Goal: Find specific page/section: Find specific page/section

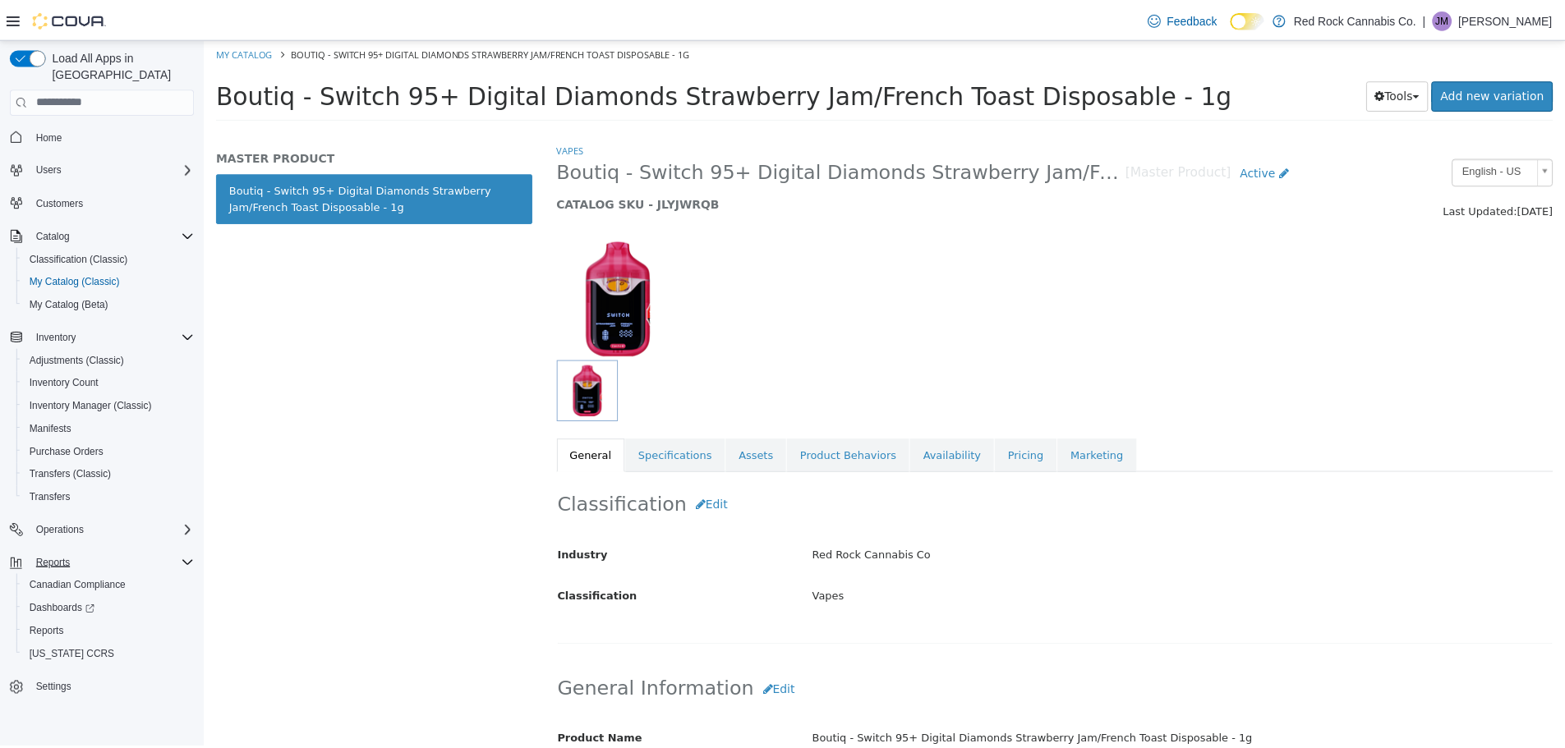
scroll to position [575, 0]
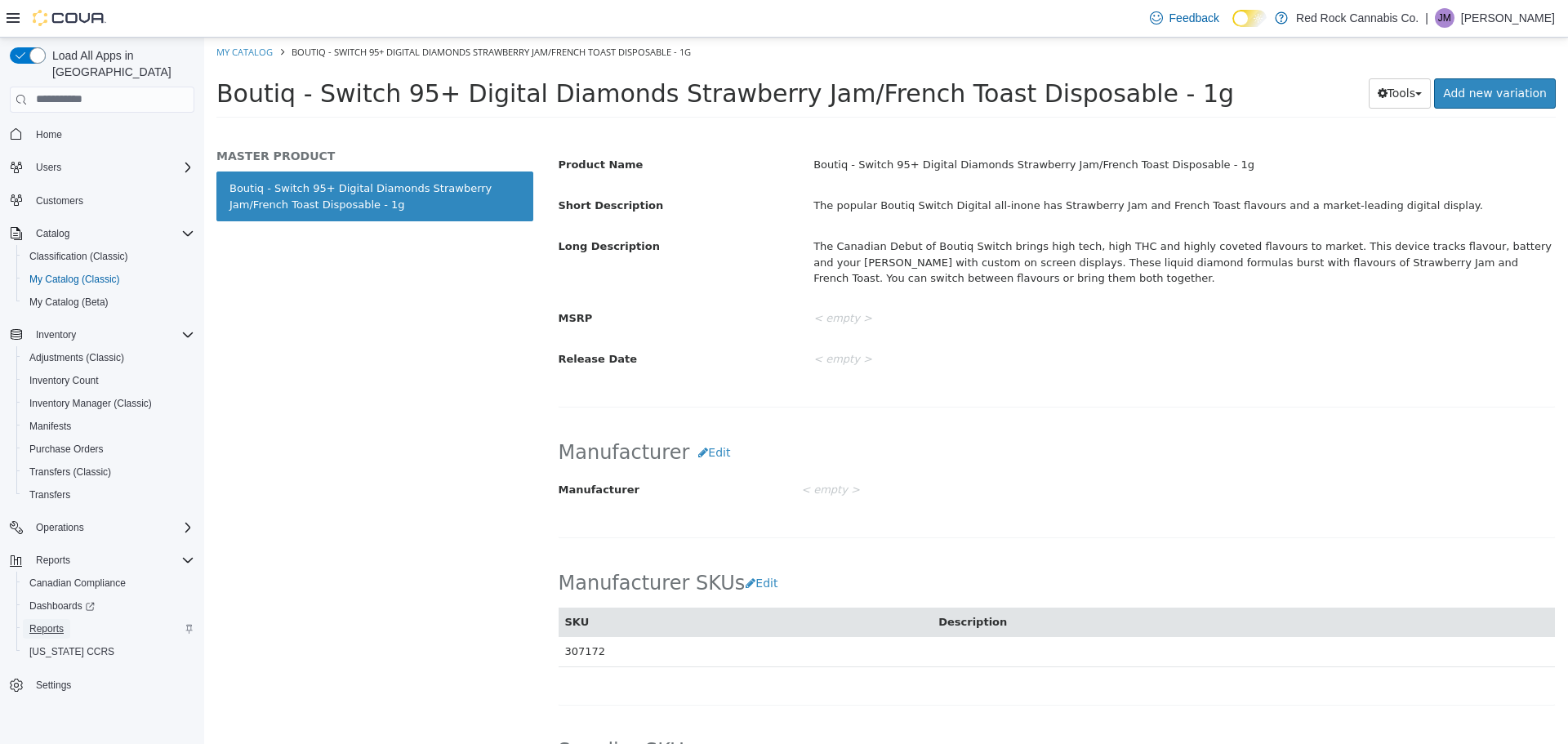
click at [49, 623] on span "Reports" at bounding box center [47, 629] width 34 height 13
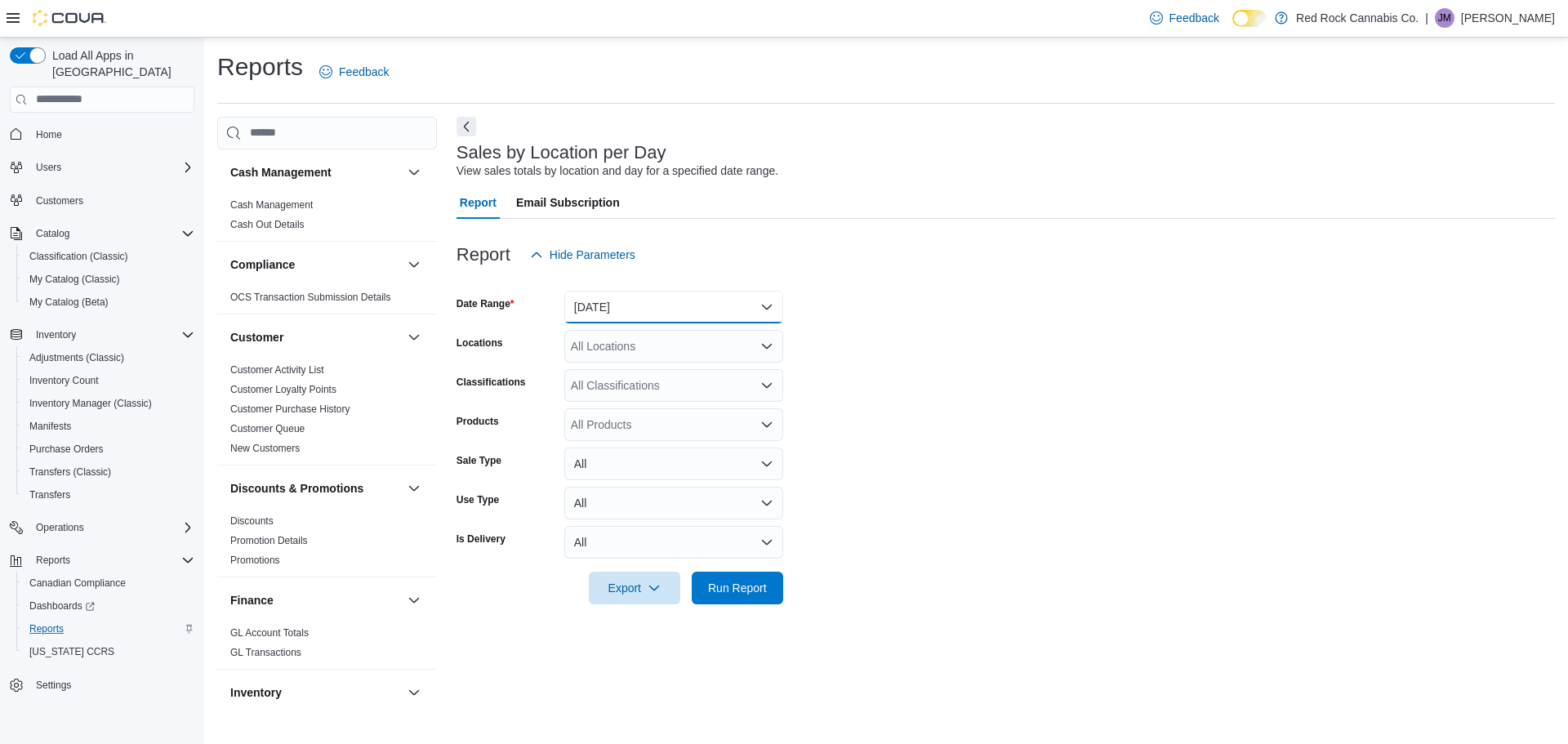
click at [645, 318] on button "[DATE]" at bounding box center [674, 306] width 219 height 33
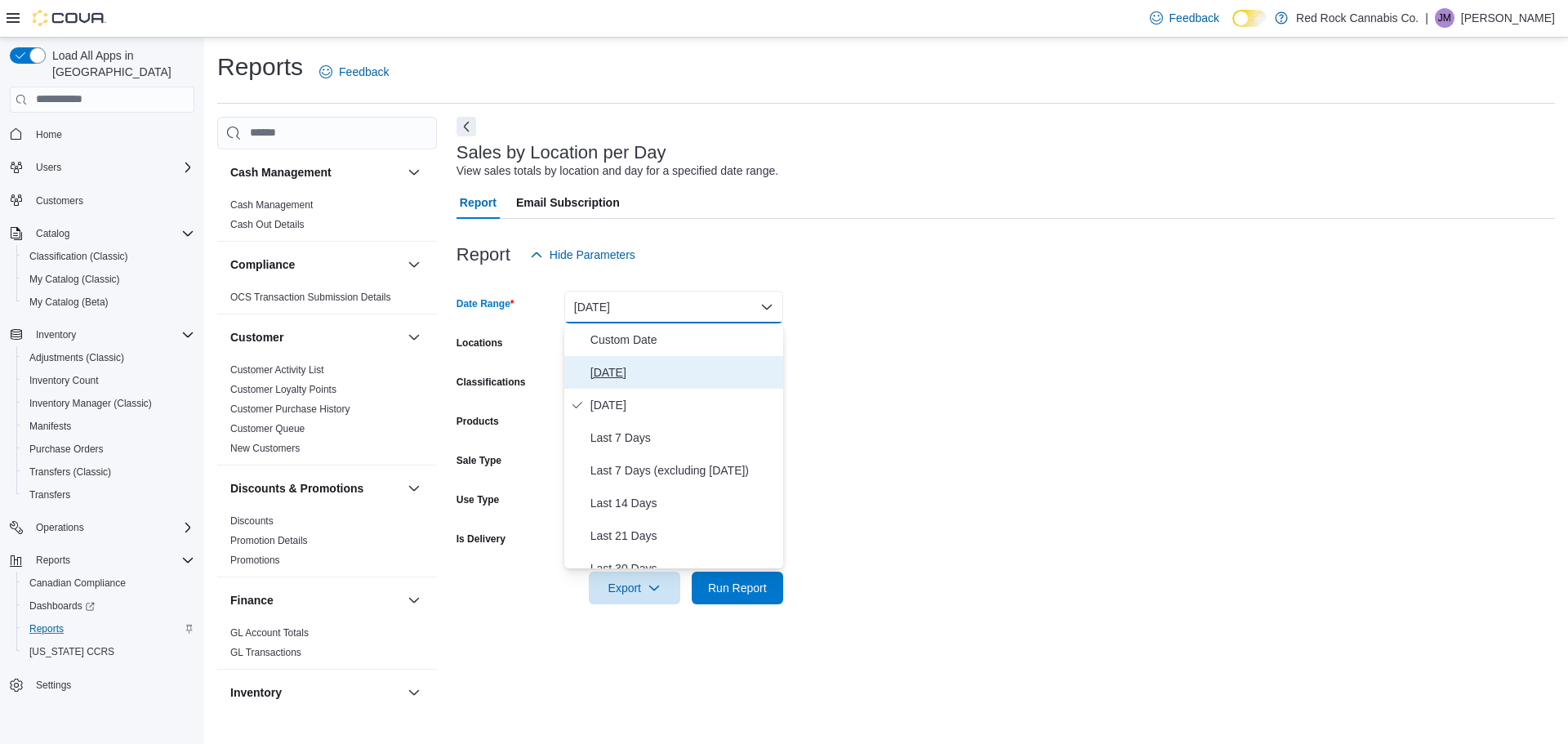
click at [610, 372] on span "[DATE]" at bounding box center [683, 373] width 186 height 20
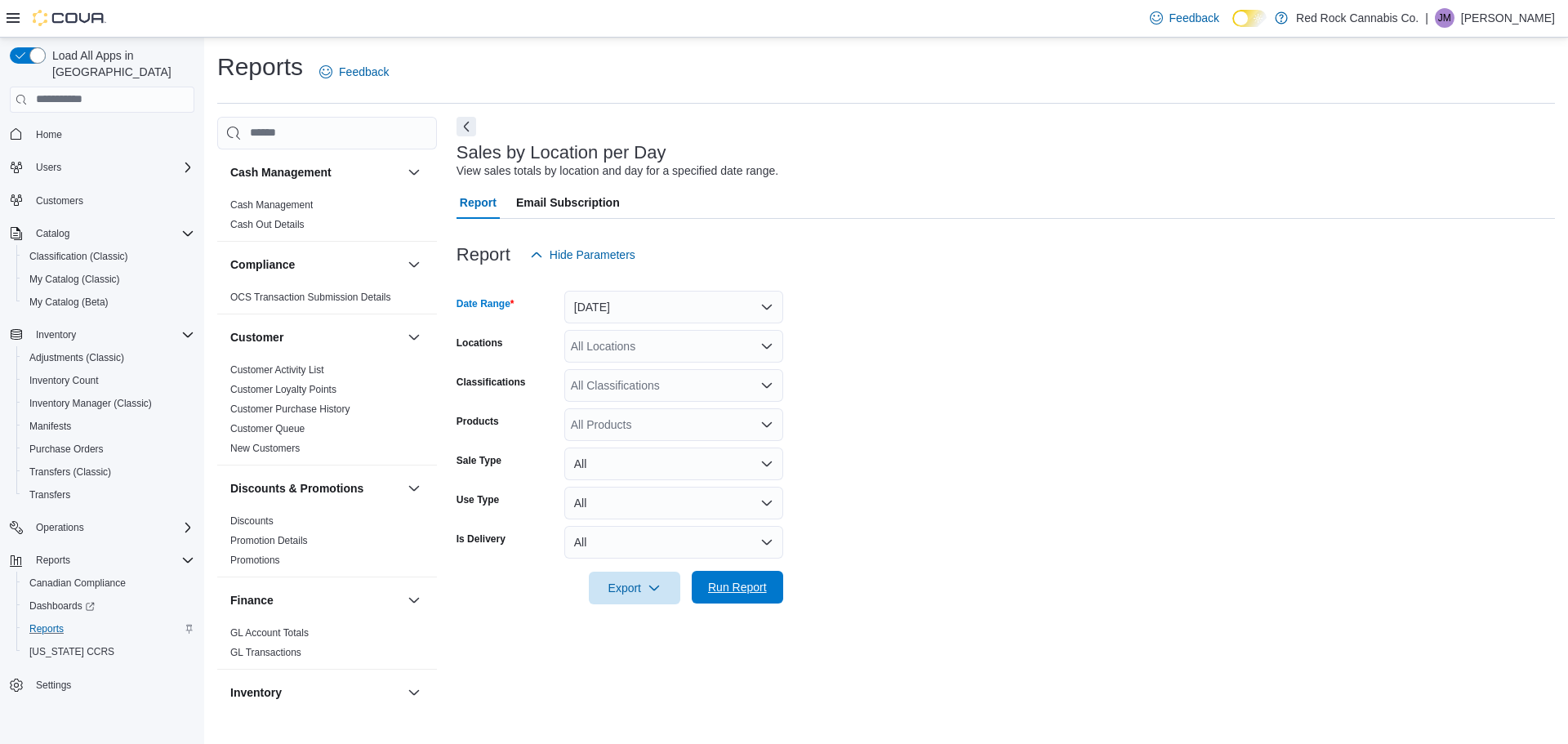
click at [770, 594] on span "Run Report" at bounding box center [738, 587] width 72 height 33
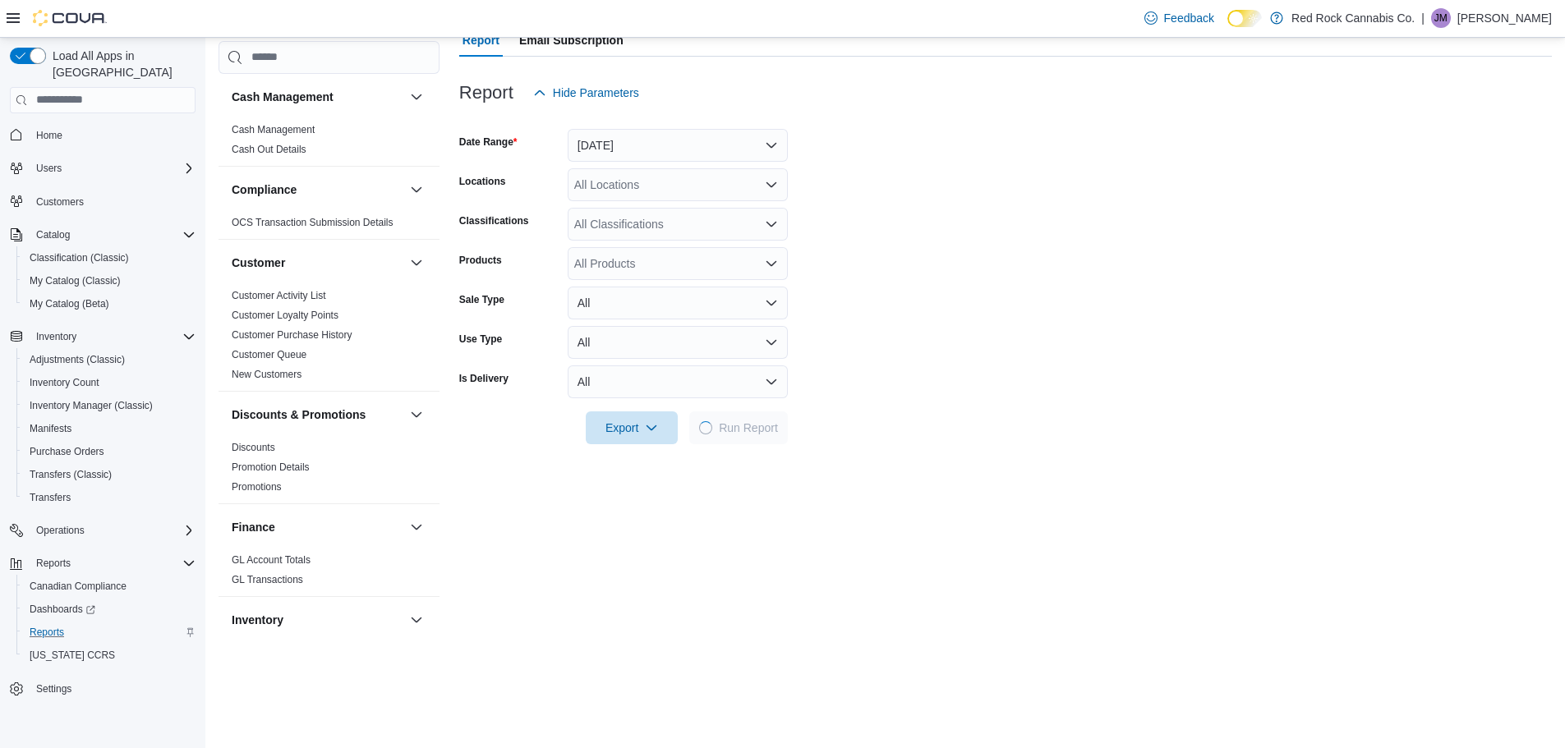
scroll to position [164, 0]
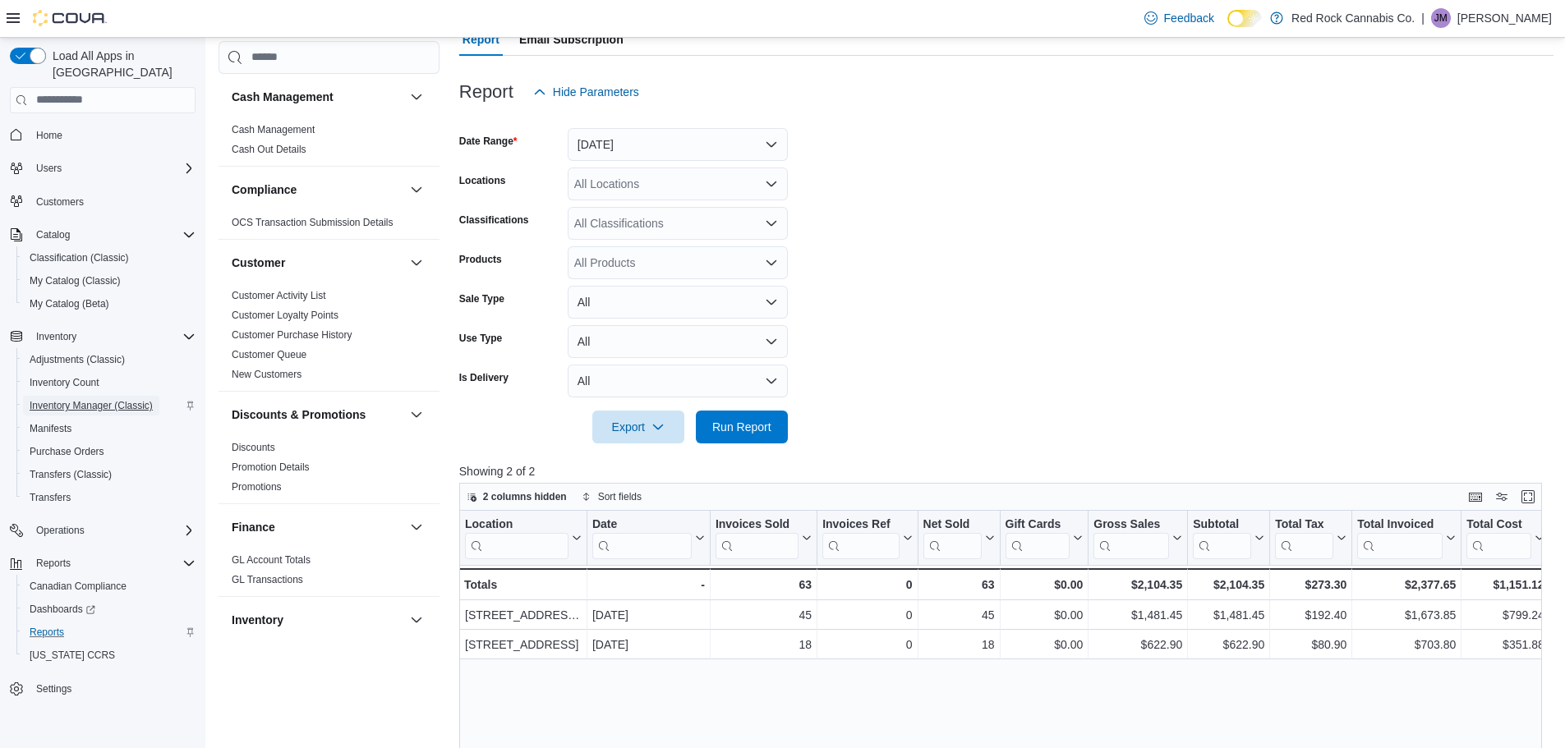
click at [83, 399] on span "Inventory Manager (Classic)" at bounding box center [91, 405] width 123 height 13
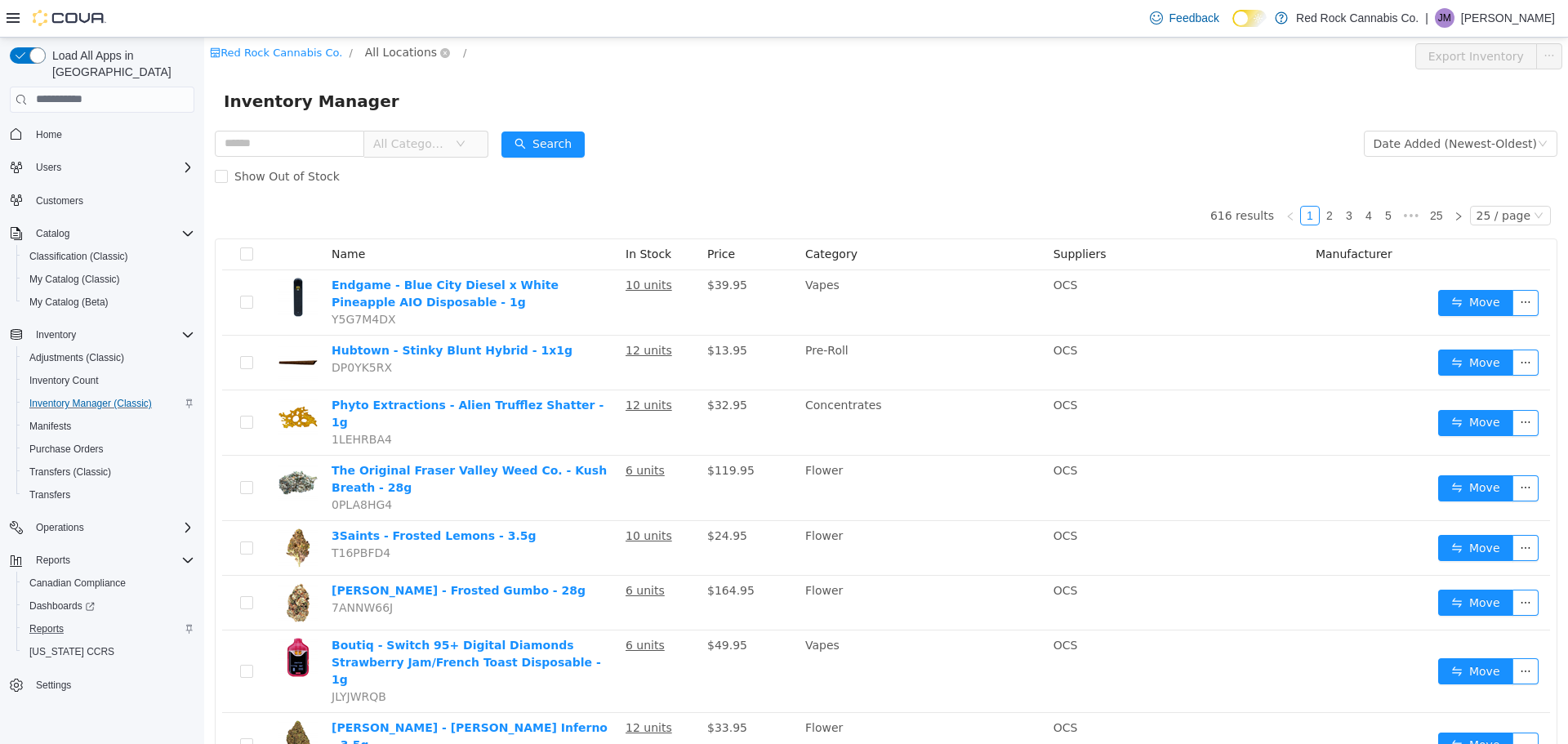
click at [404, 48] on span "All Locations" at bounding box center [401, 52] width 72 height 18
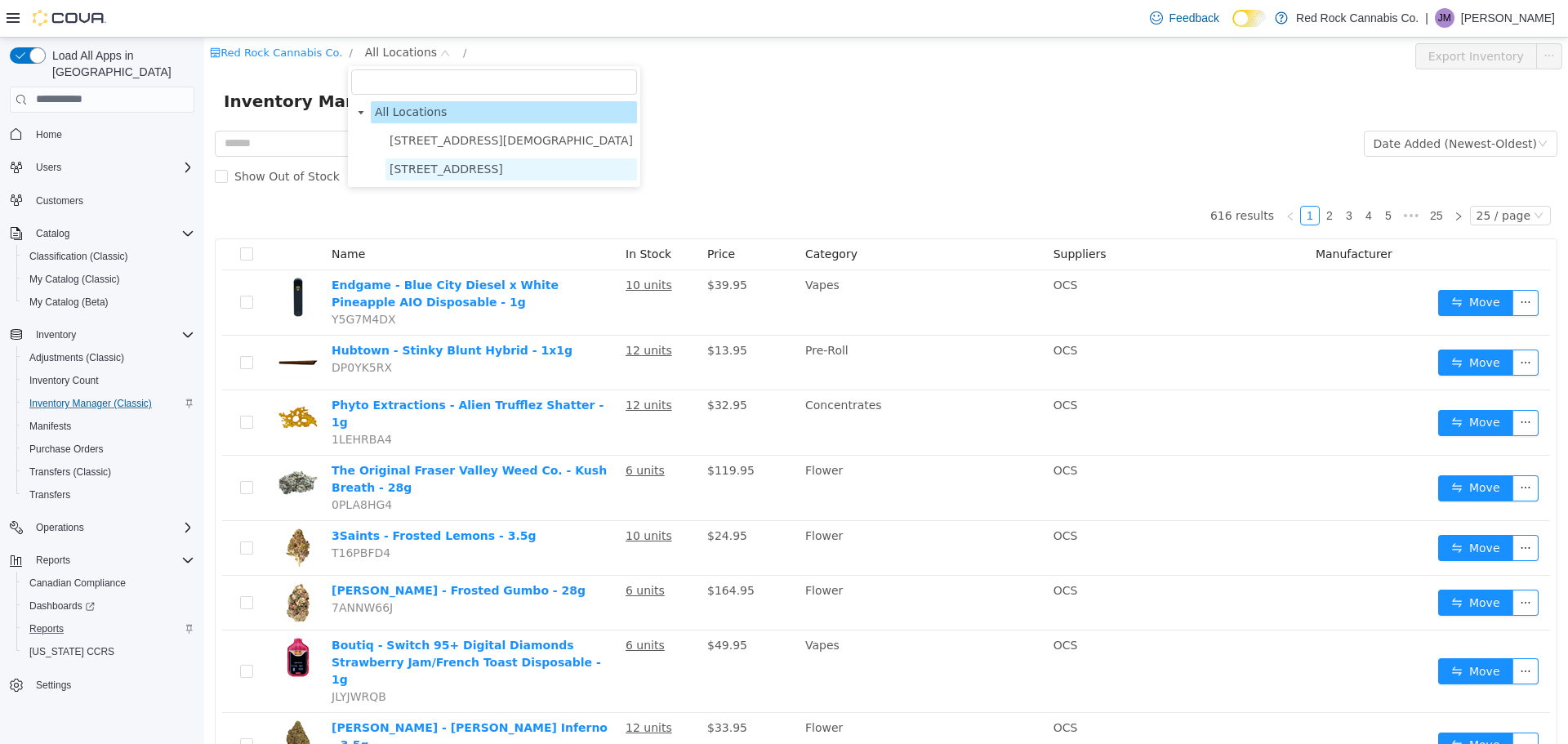
click at [404, 175] on span "[STREET_ADDRESS]" at bounding box center [446, 168] width 113 height 13
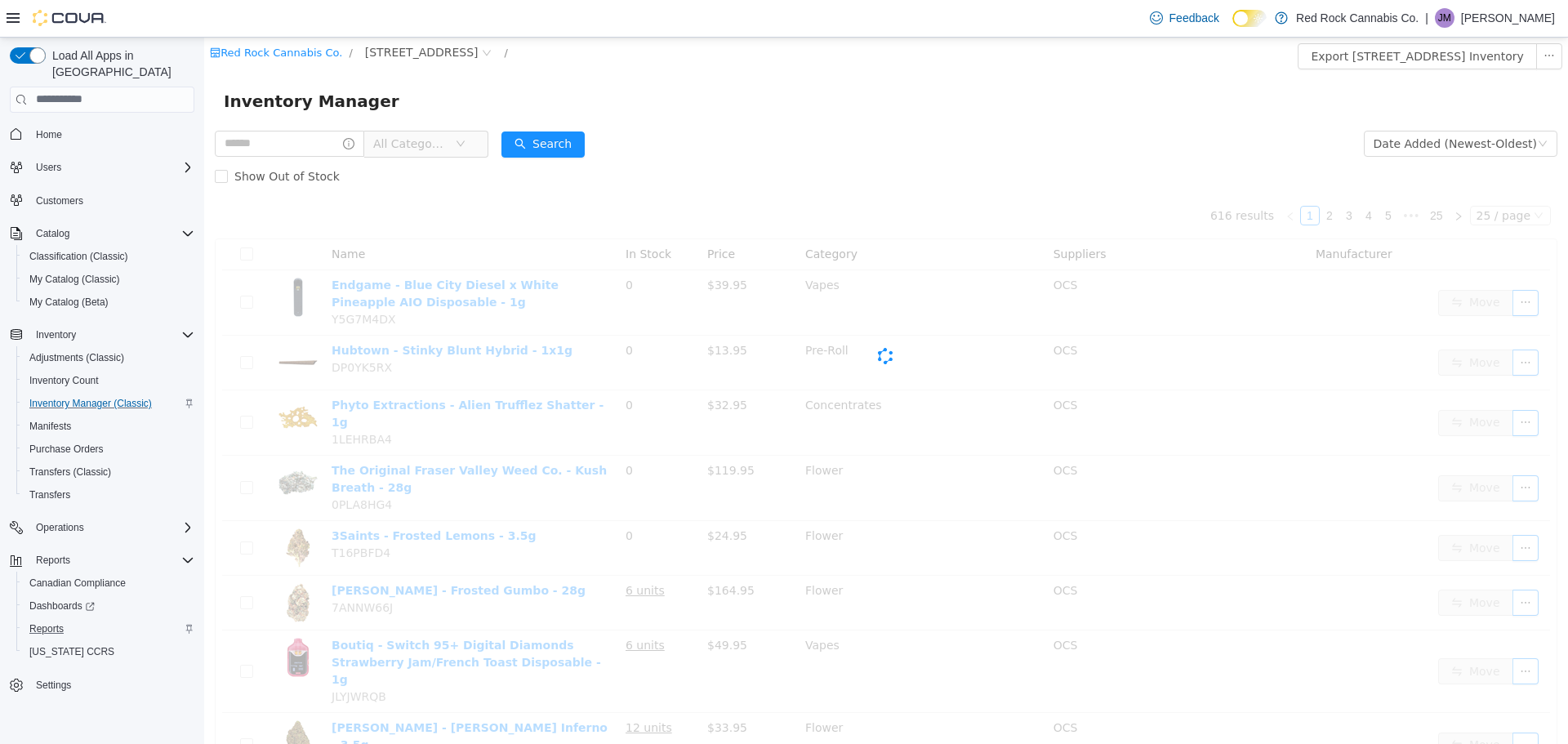
click at [407, 134] on span "All Categories" at bounding box center [414, 142] width 82 height 25
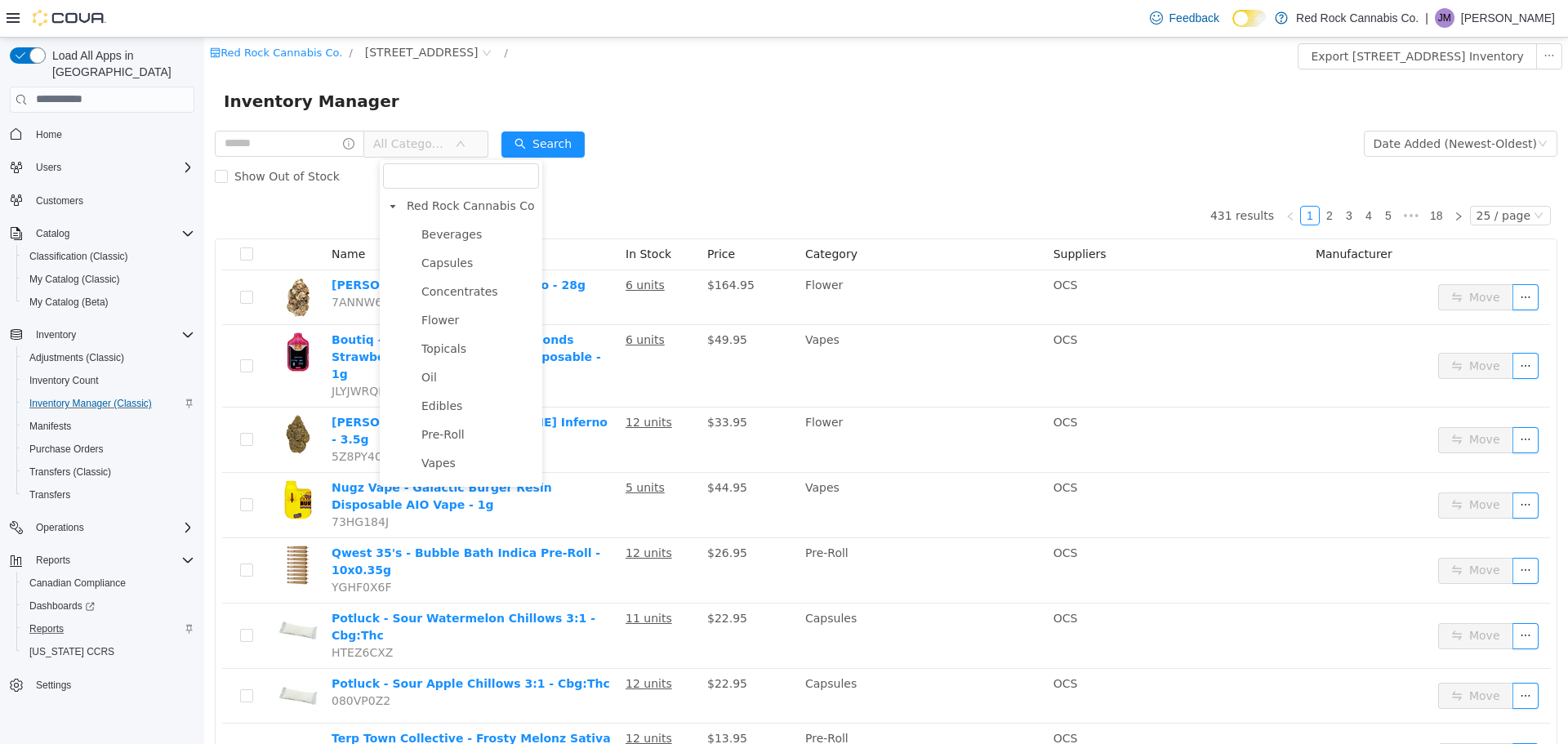
click at [440, 249] on ul "Beverages Capsules Concentrates Flower Topicals Oil Edibles Pre-Roll Vapes Appa…" at bounding box center [460, 591] width 156 height 737
click at [439, 234] on span "Beverages" at bounding box center [451, 233] width 61 height 13
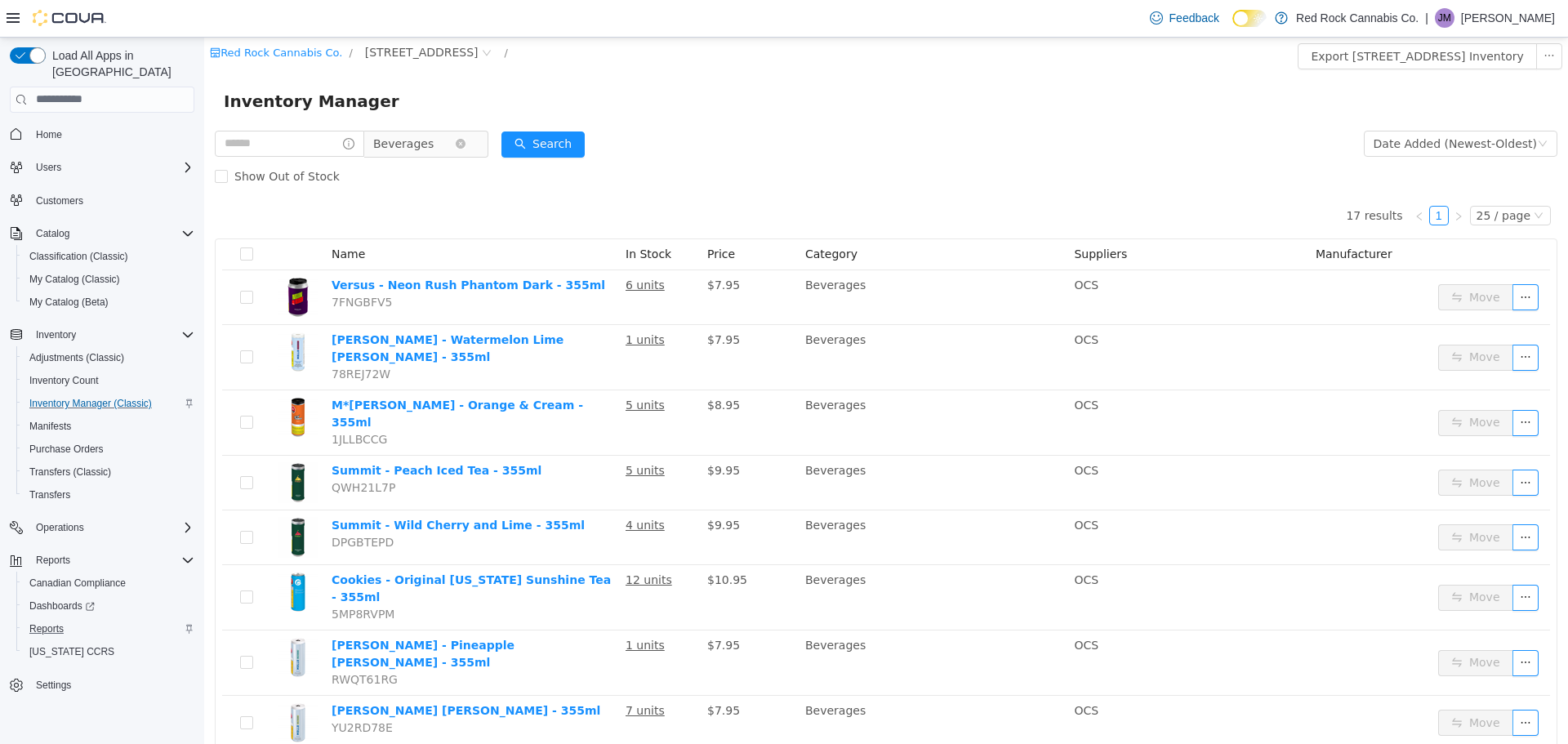
click at [417, 134] on span "Beverages" at bounding box center [403, 142] width 61 height 25
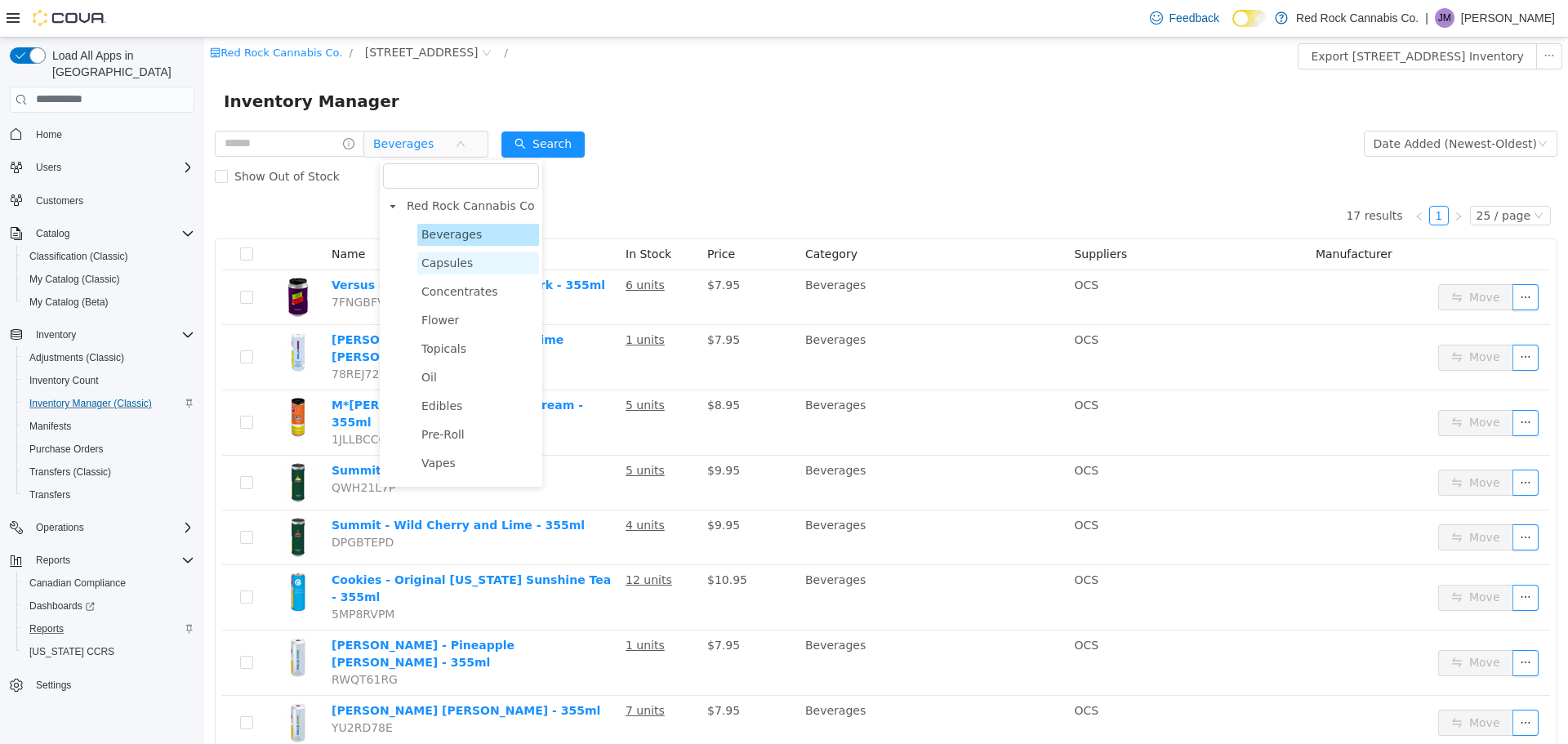
click at [440, 265] on span "Capsules" at bounding box center [447, 262] width 52 height 13
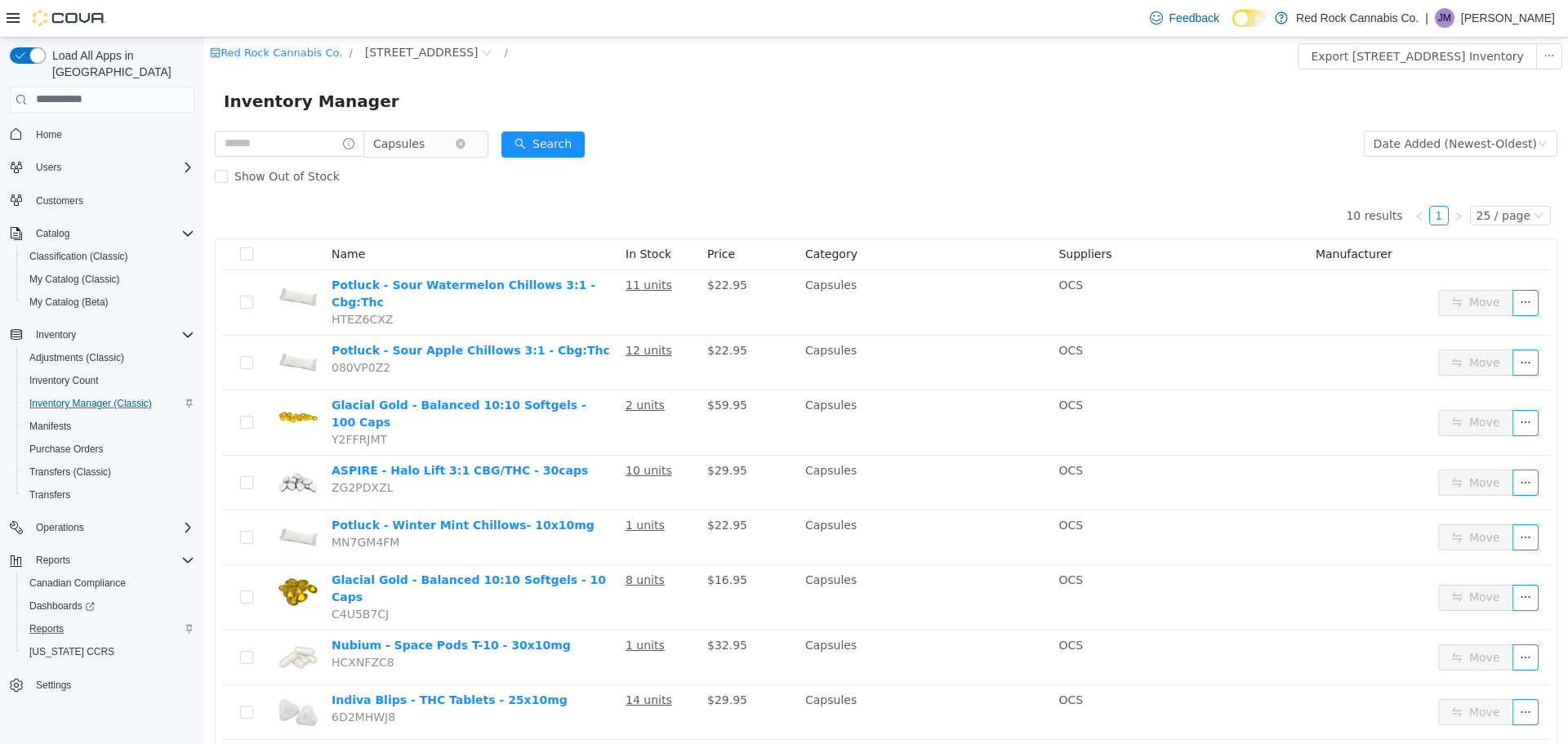
click at [425, 135] on span "Capsules" at bounding box center [399, 142] width 52 height 25
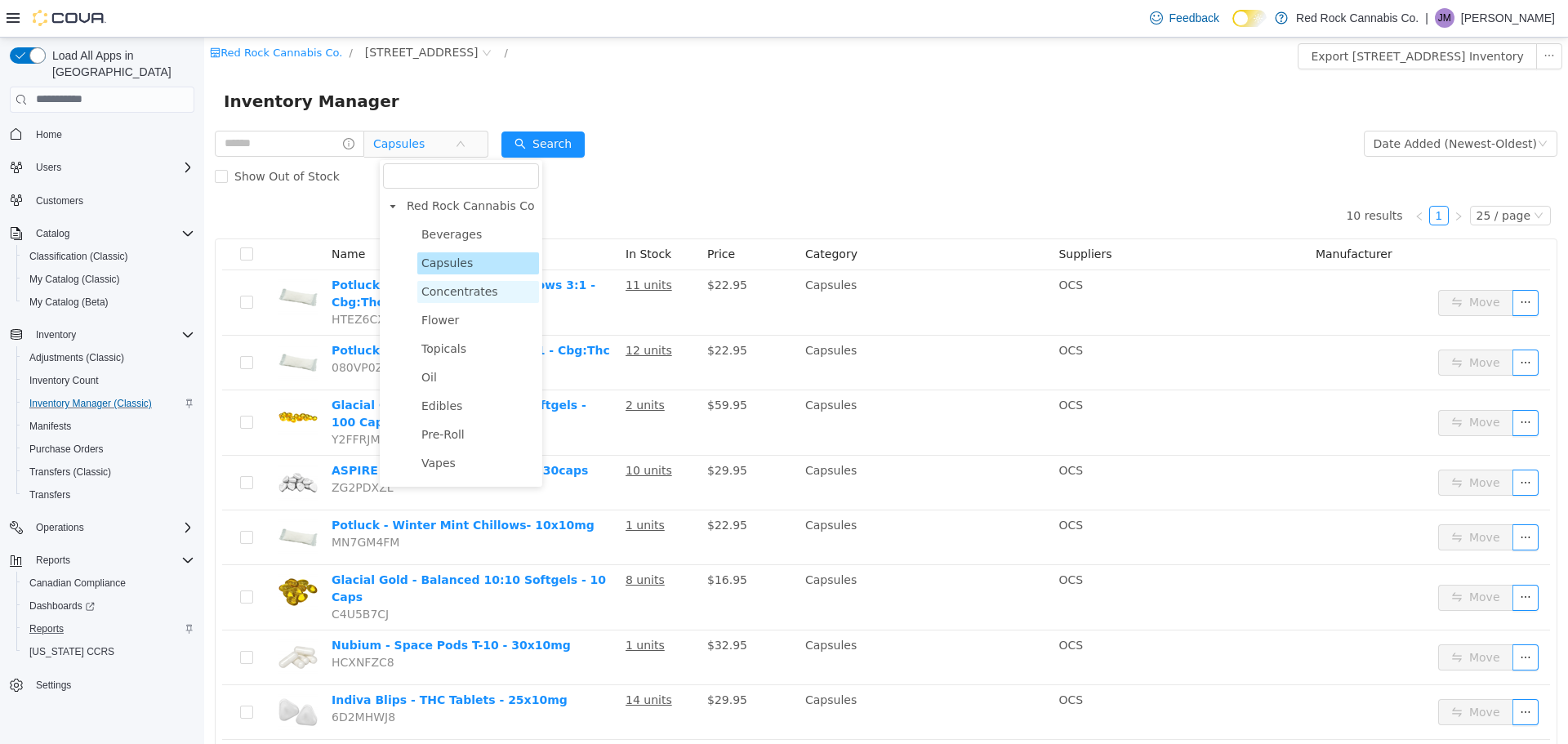
click at [469, 297] on span "Concentrates" at bounding box center [459, 290] width 77 height 13
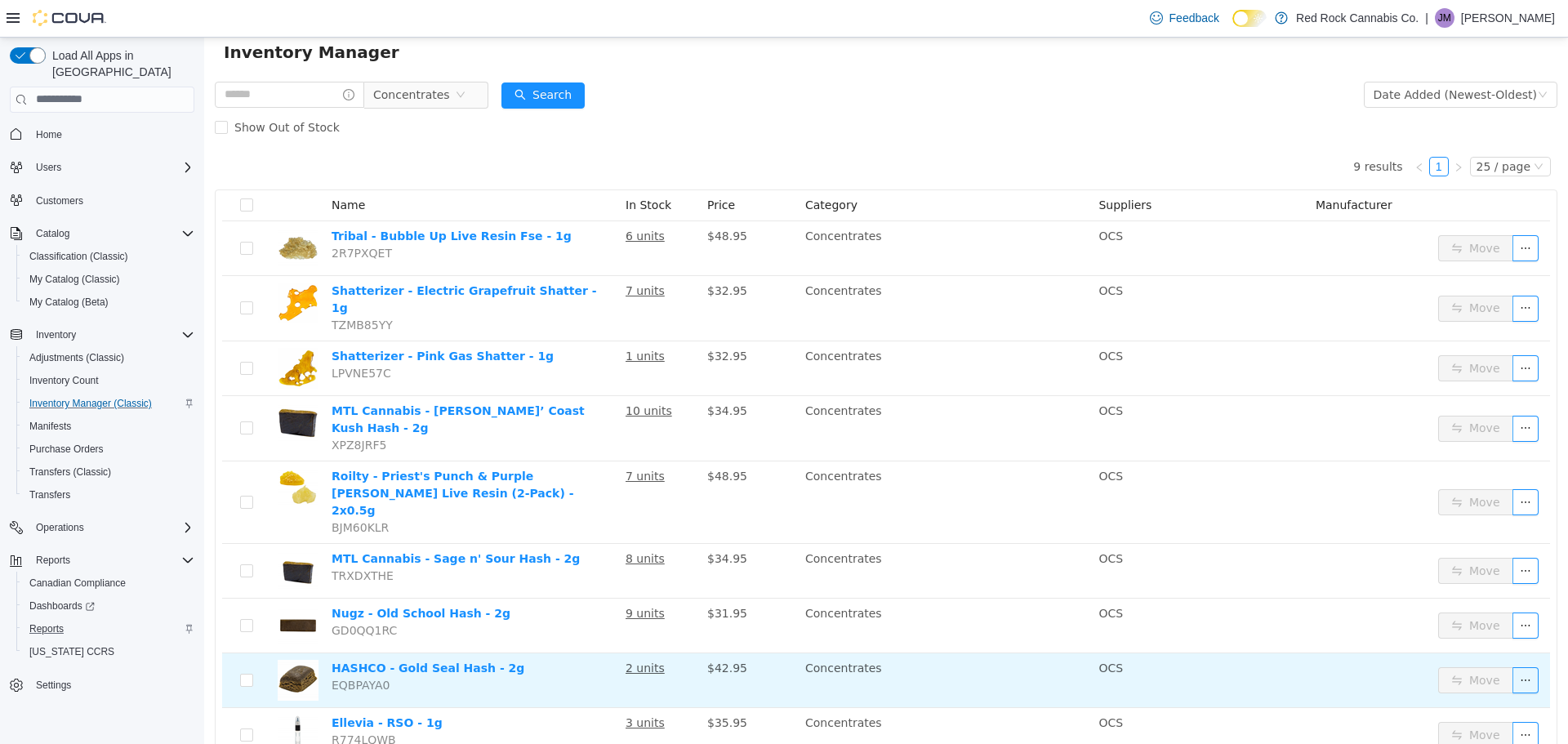
scroll to position [76, 0]
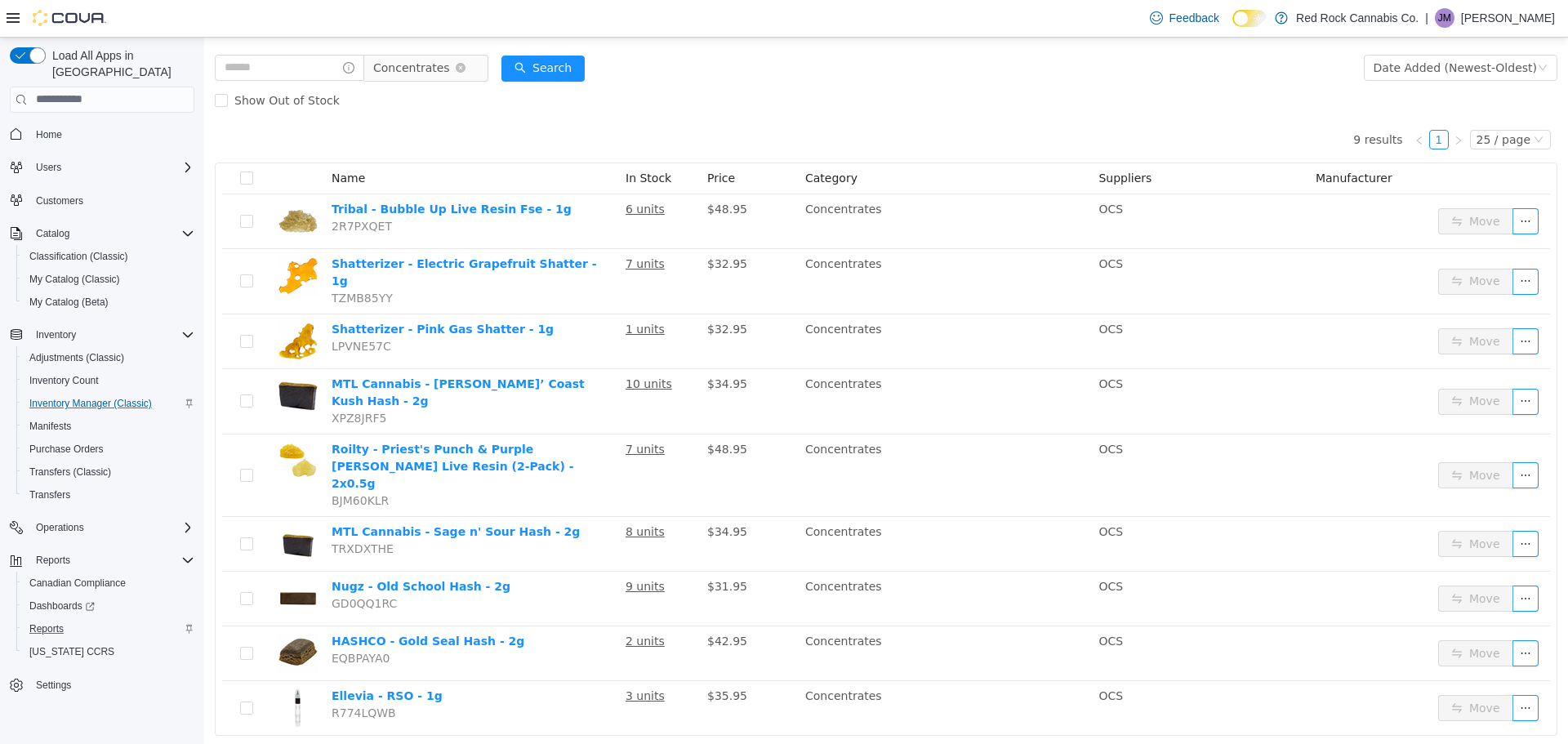
click at [417, 60] on span "Concentrates" at bounding box center [411, 67] width 77 height 25
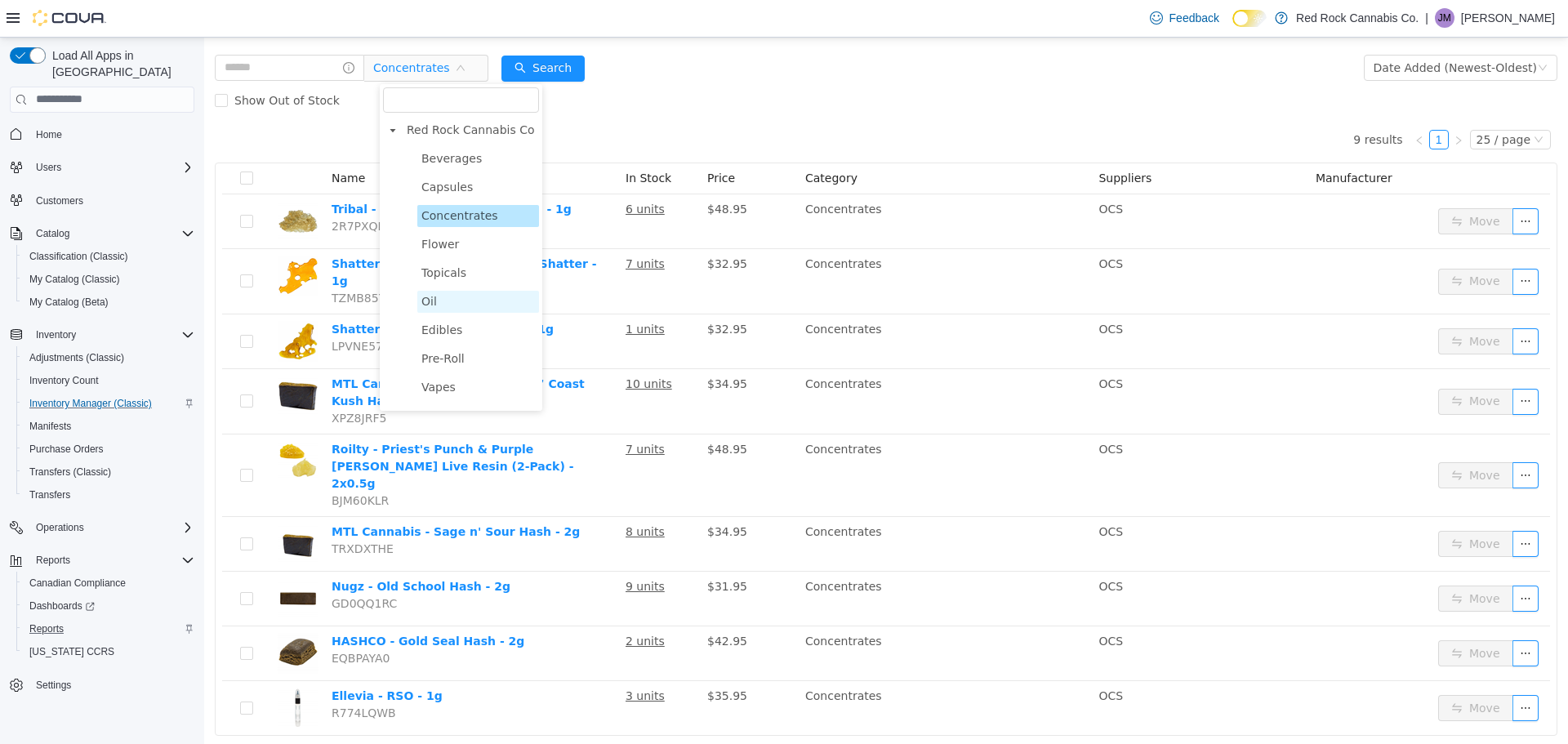
click at [441, 299] on span "Oil" at bounding box center [478, 301] width 121 height 22
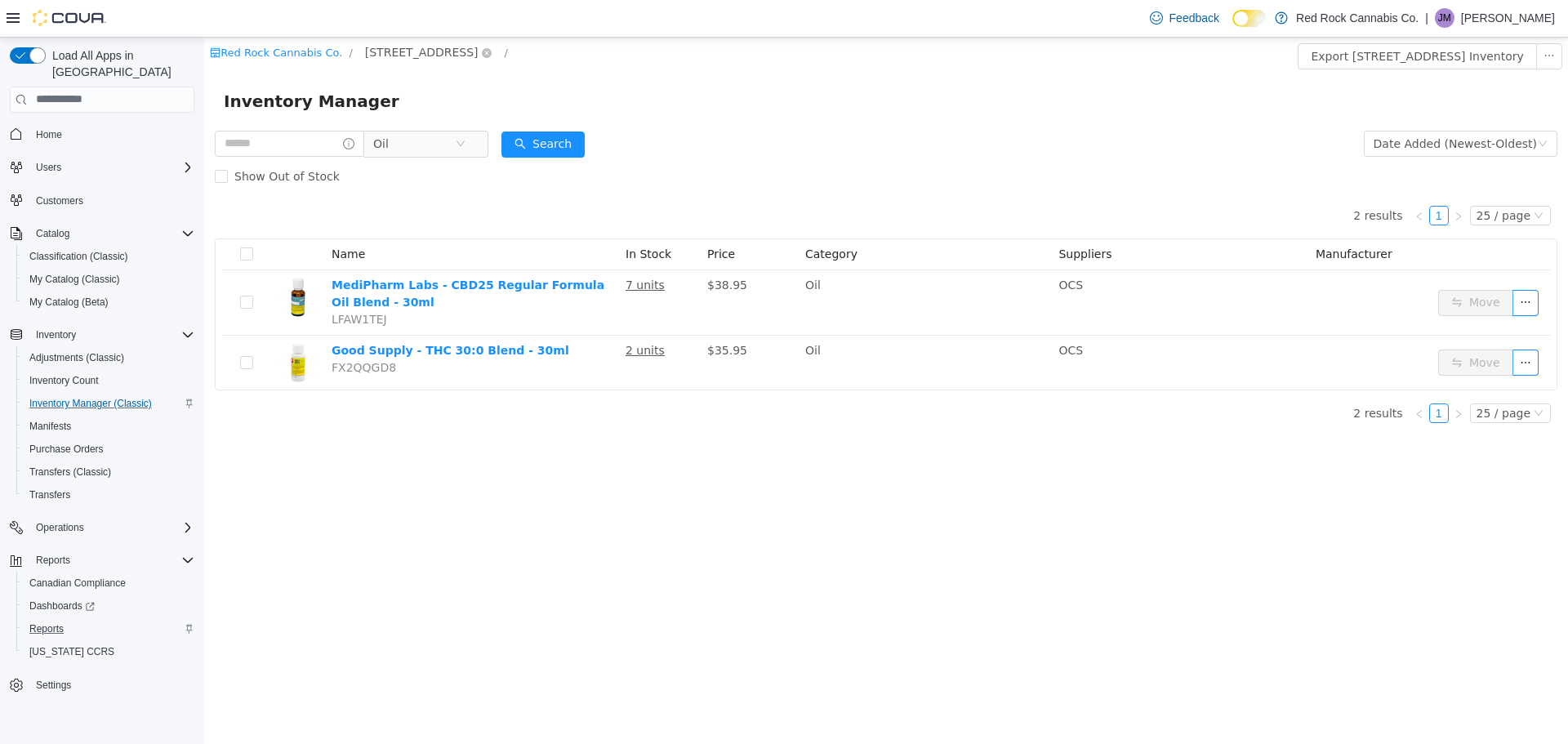
scroll to position [0, 0]
click at [412, 159] on div "Show Out of Stock" at bounding box center [886, 175] width 1342 height 33
click at [420, 145] on span "Oil" at bounding box center [414, 142] width 82 height 25
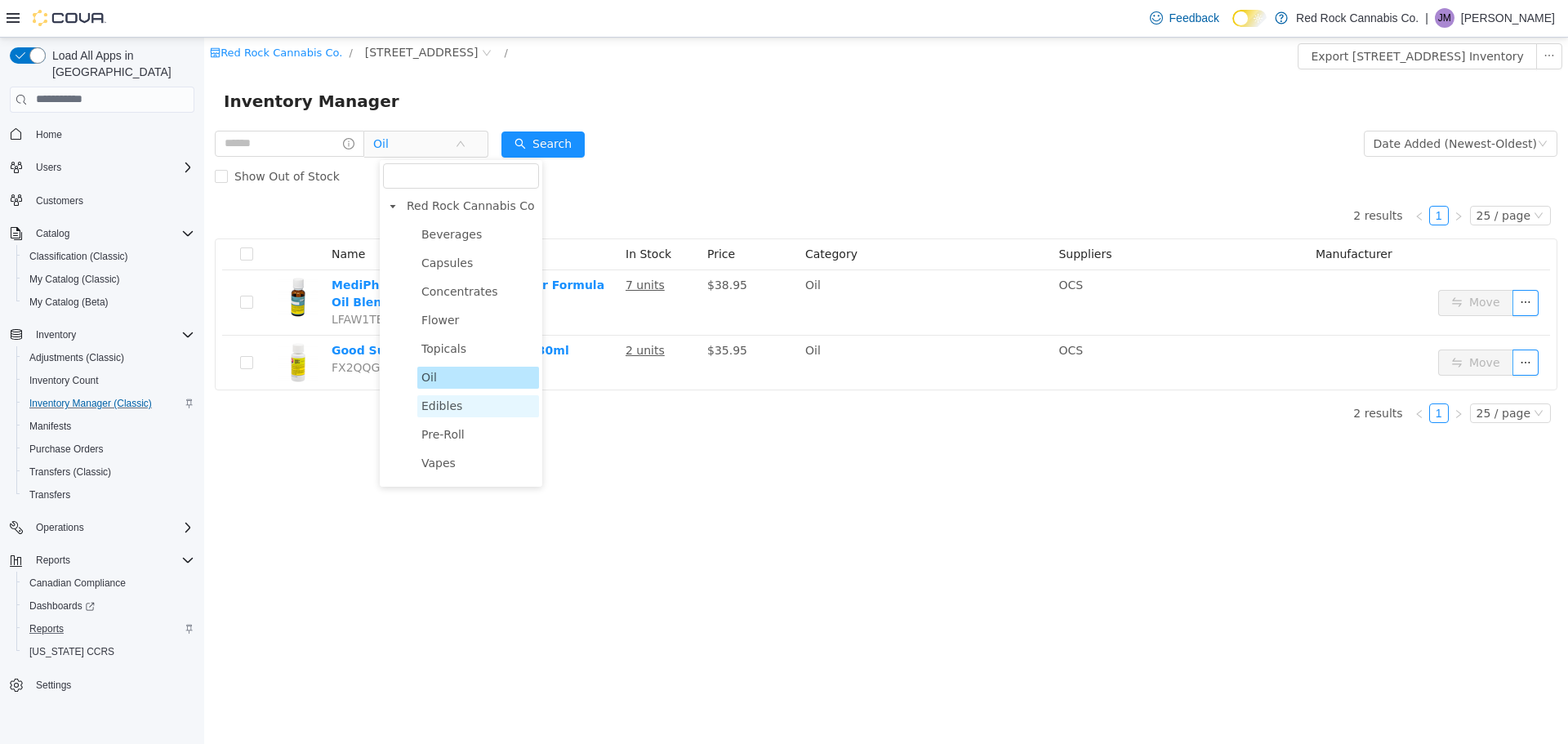
click at [442, 407] on span "Edibles" at bounding box center [441, 405] width 41 height 13
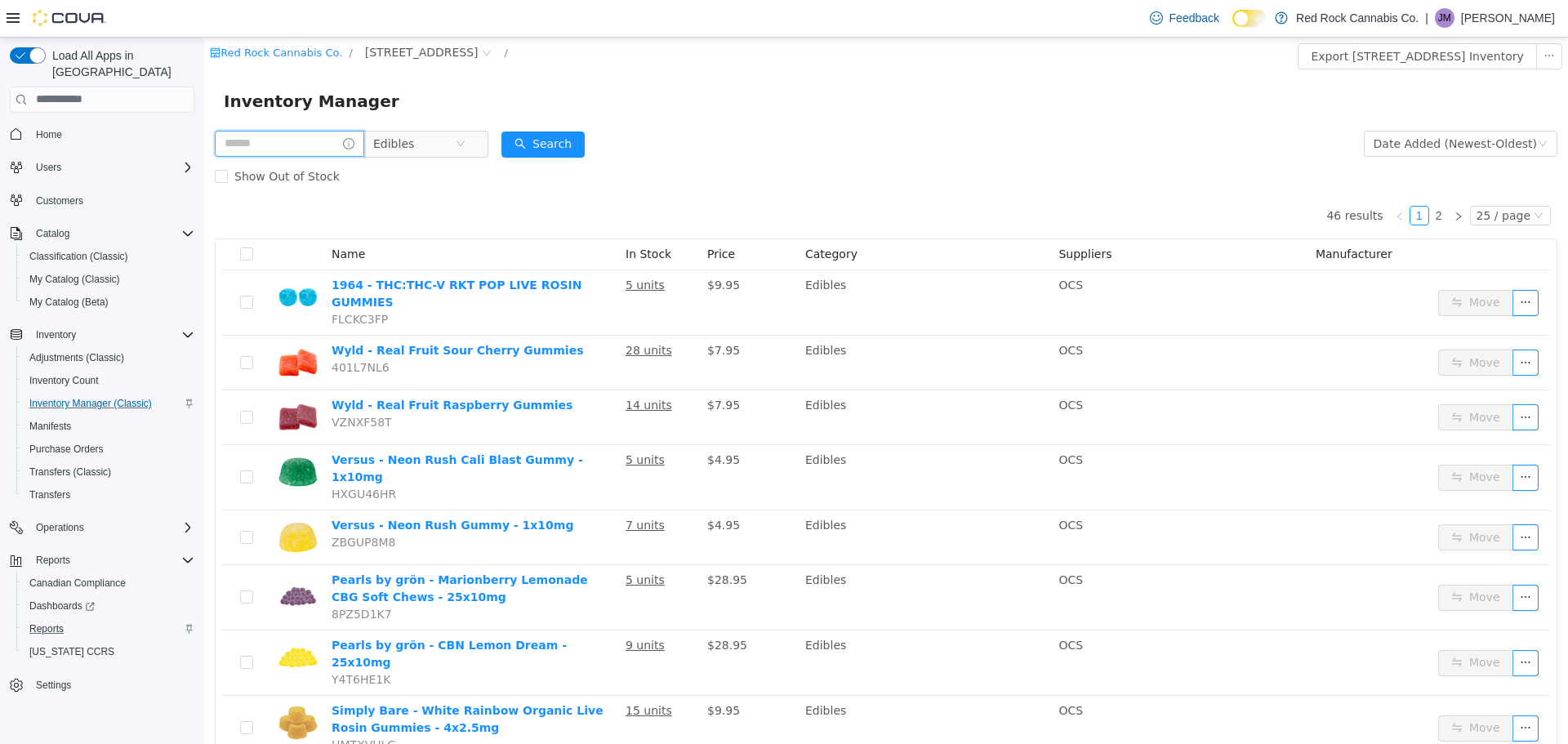
click at [250, 147] on input "text" at bounding box center [289, 143] width 149 height 26
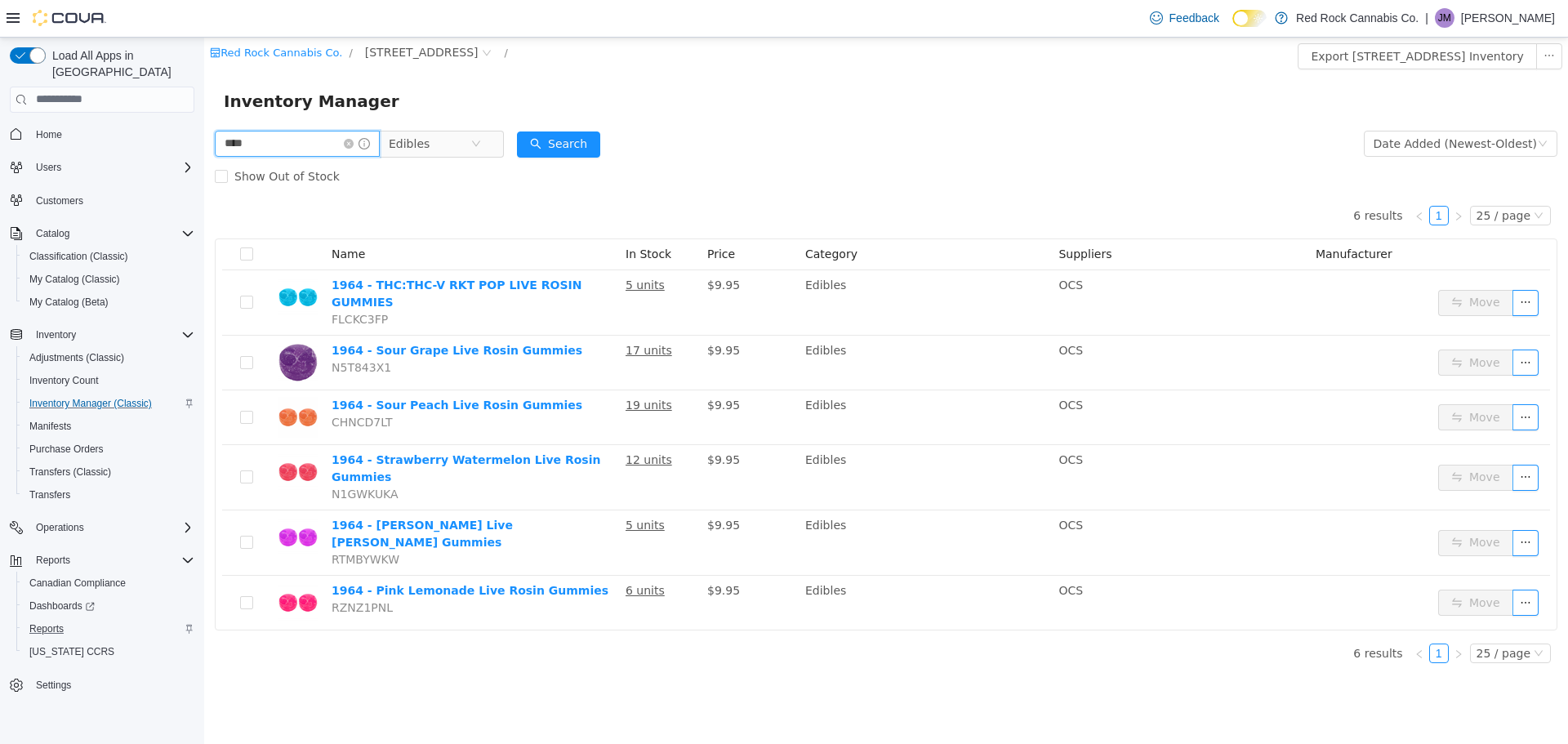
drag, startPoint x: 262, startPoint y: 141, endPoint x: 135, endPoint y: 133, distance: 127.3
click at [204, 133] on html "Red Rock Cannabis Co. / [STREET_ADDRESS] E / Export [STREET_ADDRESS] E Inventor…" at bounding box center [886, 390] width 1364 height 707
type input "****"
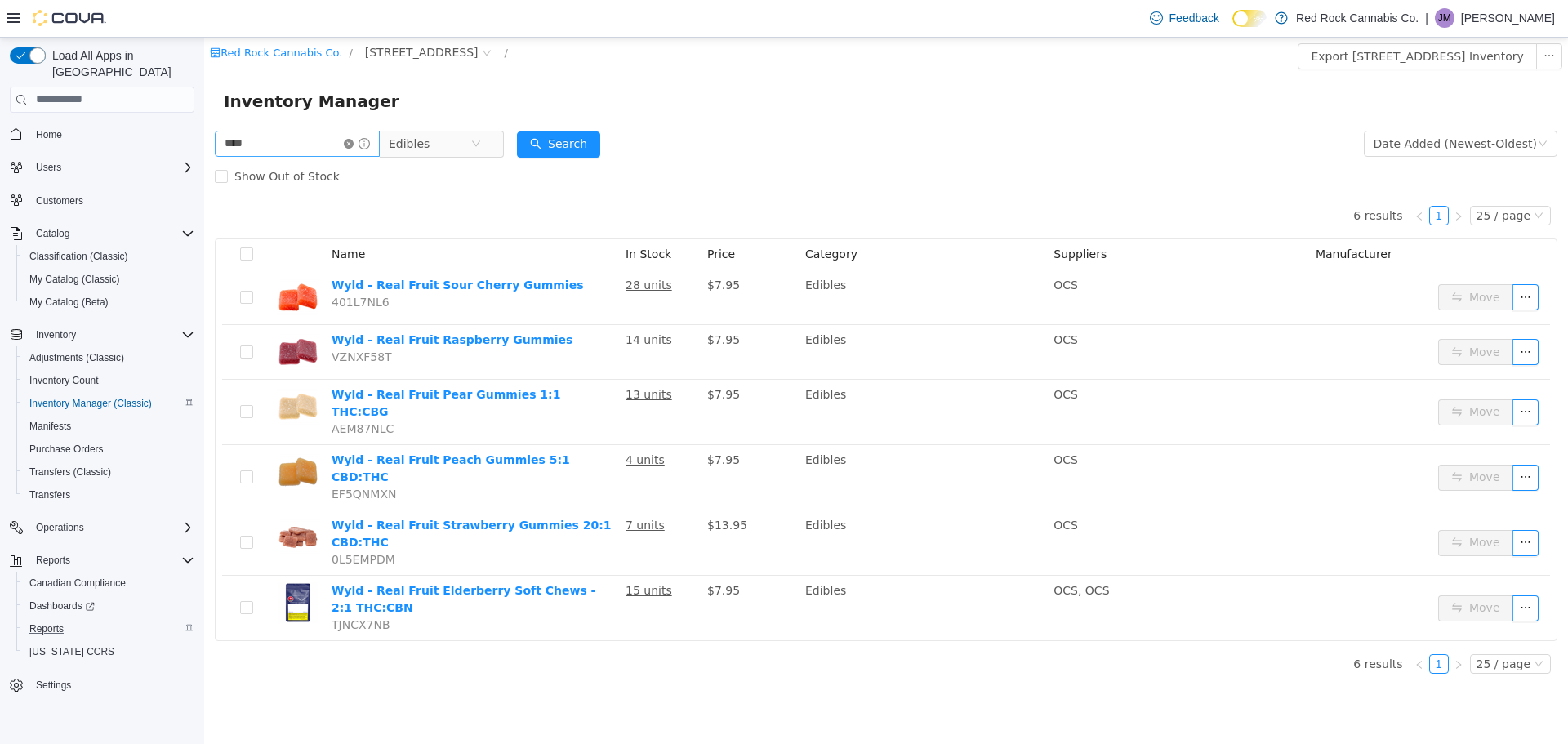
click at [354, 141] on icon "icon: close-circle" at bounding box center [349, 143] width 10 height 10
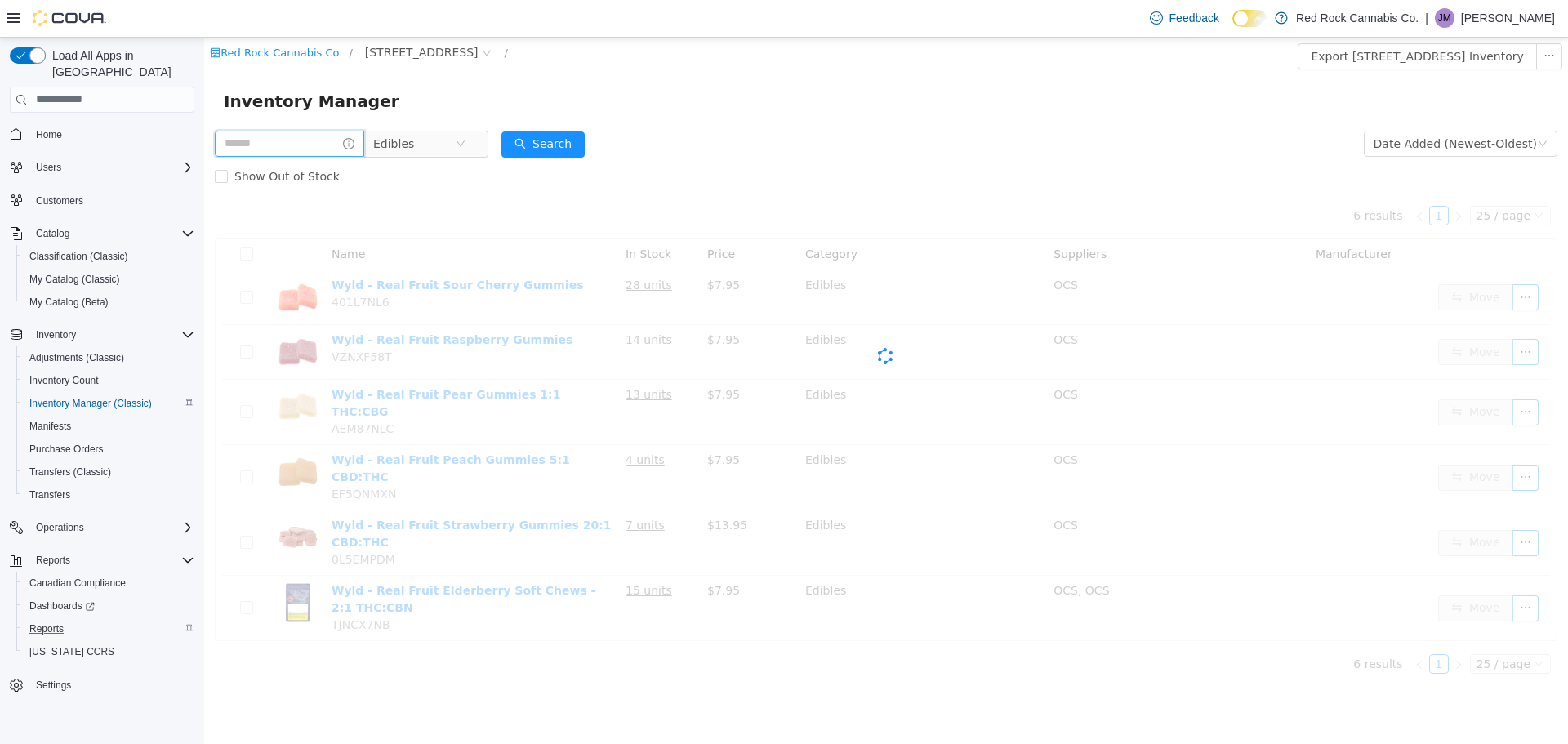
click at [315, 144] on input "text" at bounding box center [289, 143] width 149 height 26
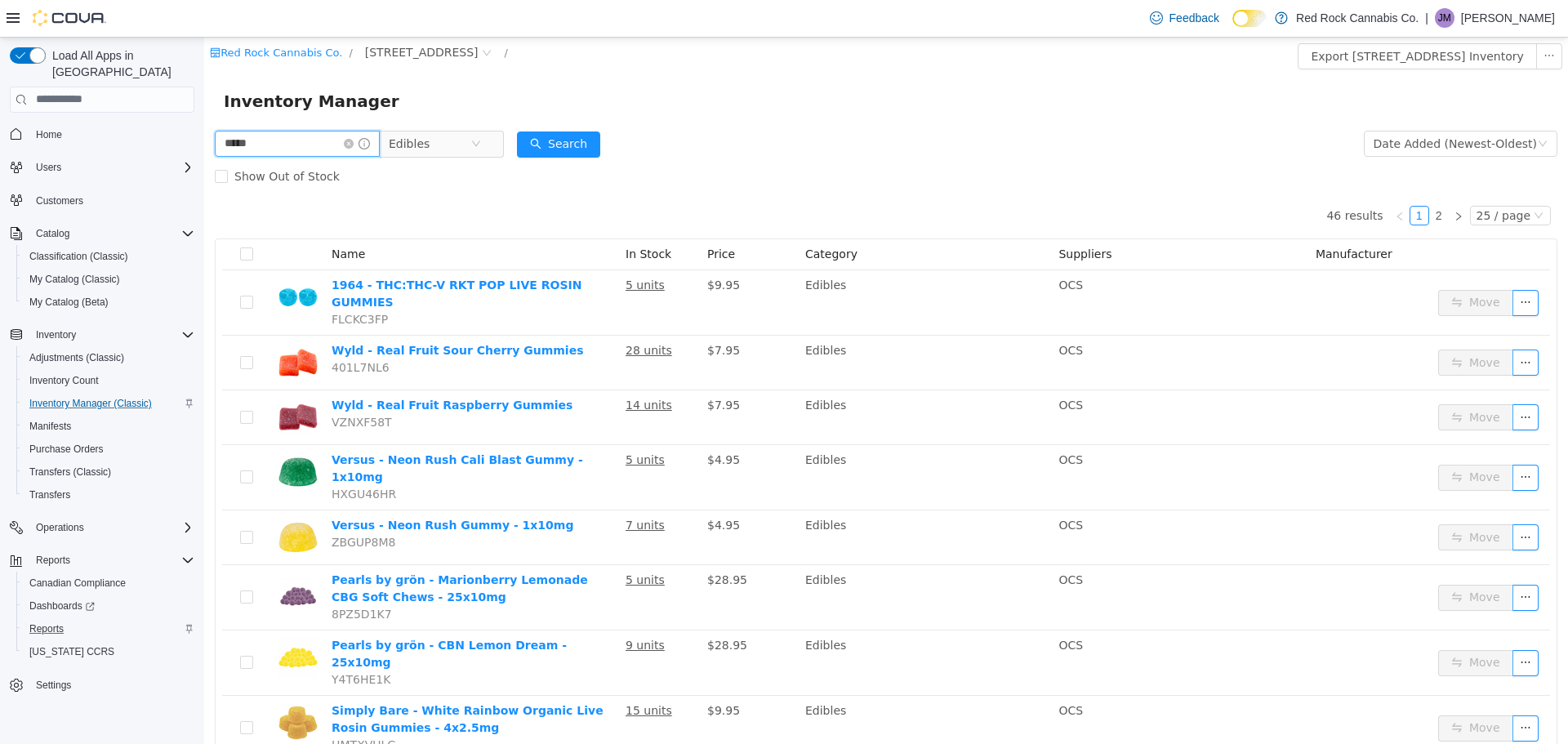
type input "*****"
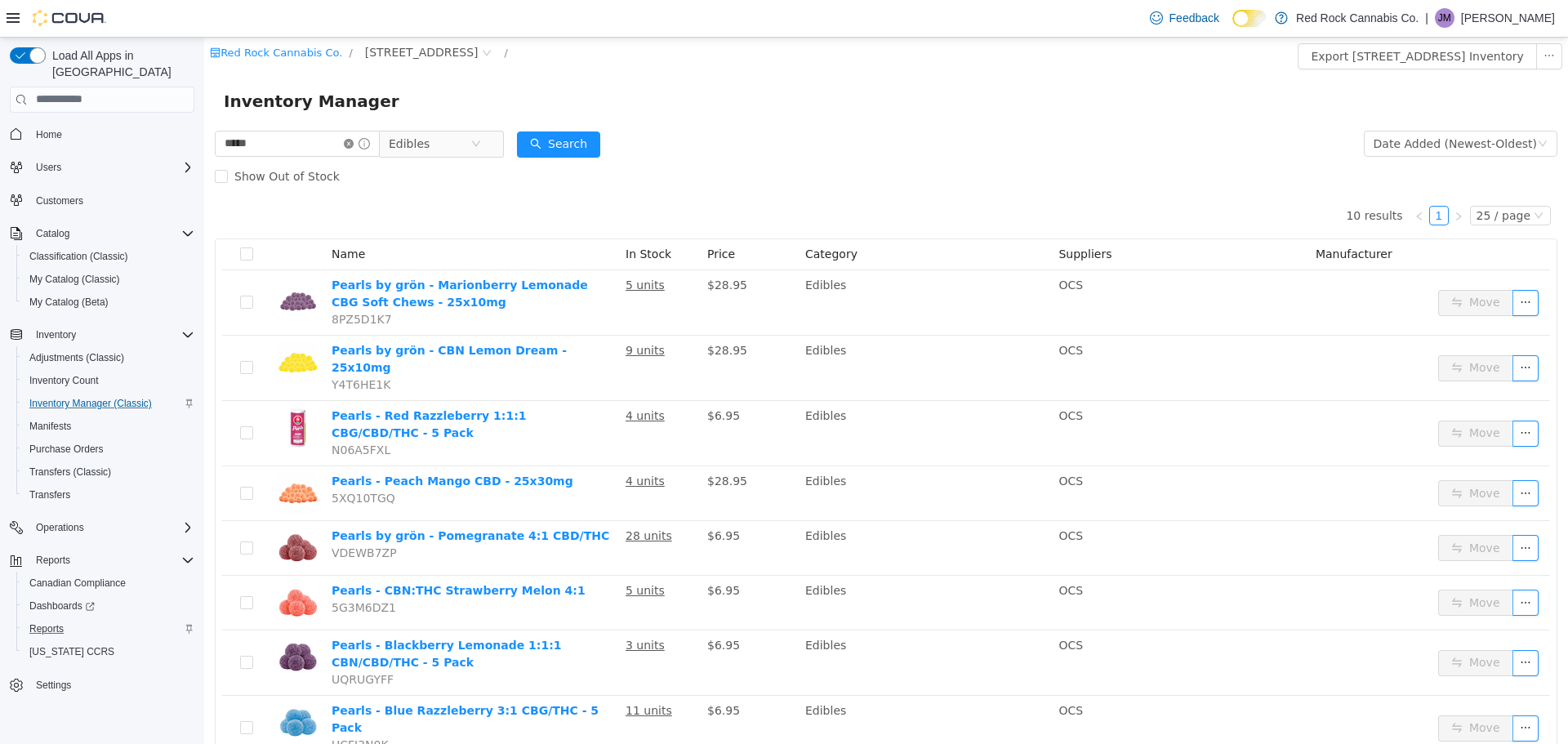
click at [354, 146] on icon "icon: close-circle" at bounding box center [349, 143] width 10 height 10
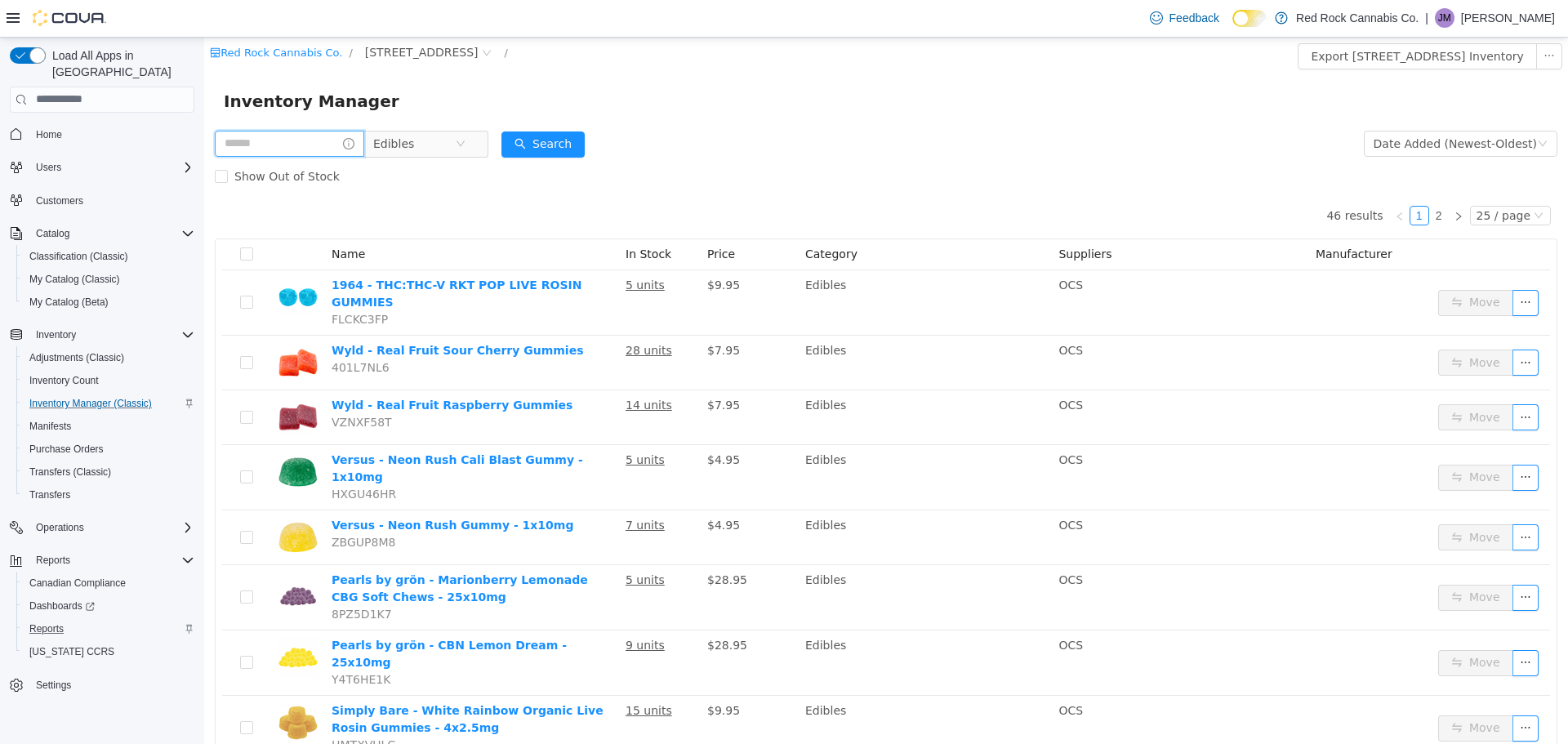
click at [271, 134] on input "text" at bounding box center [289, 143] width 149 height 26
type input "*******"
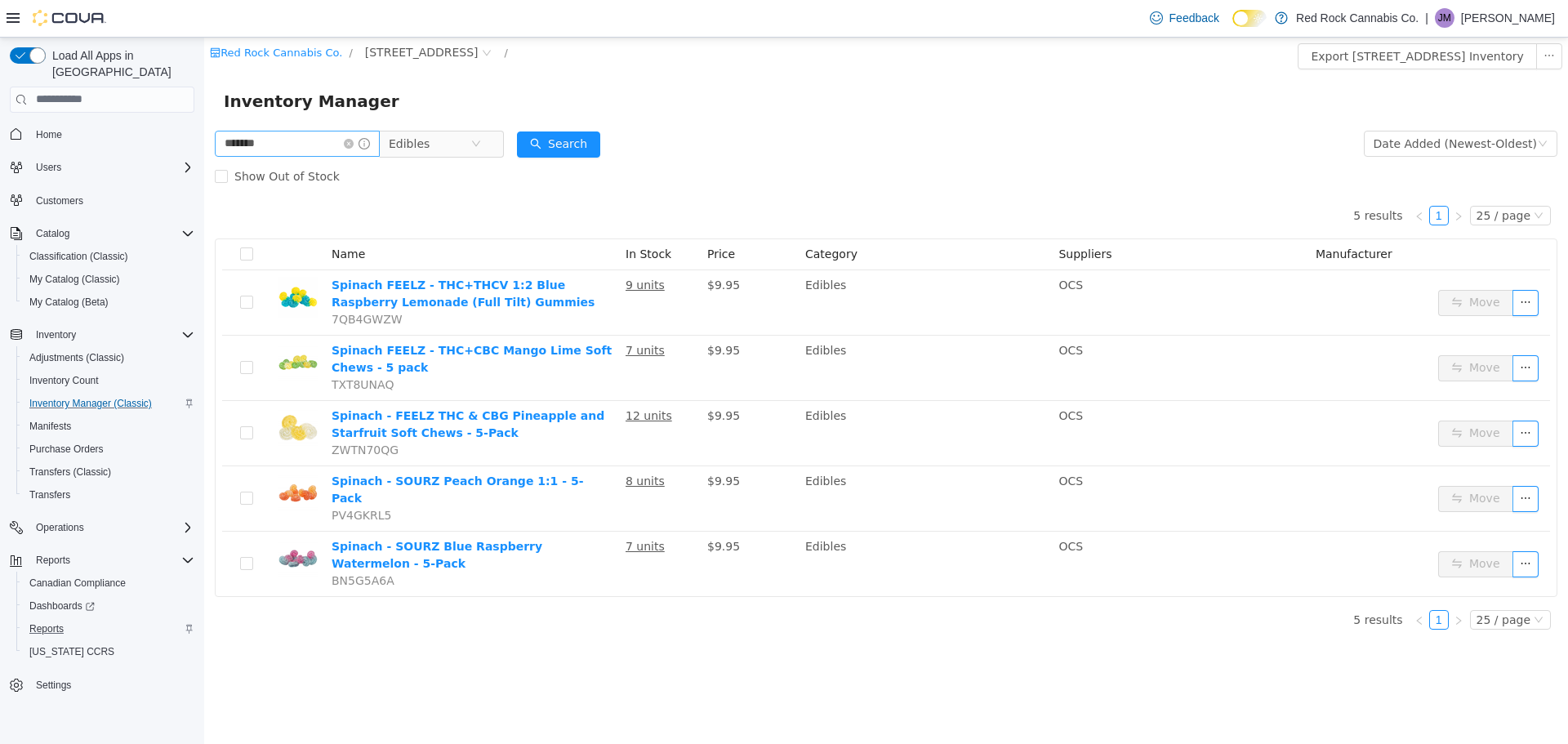
click at [354, 145] on icon "icon: close-circle" at bounding box center [349, 143] width 10 height 10
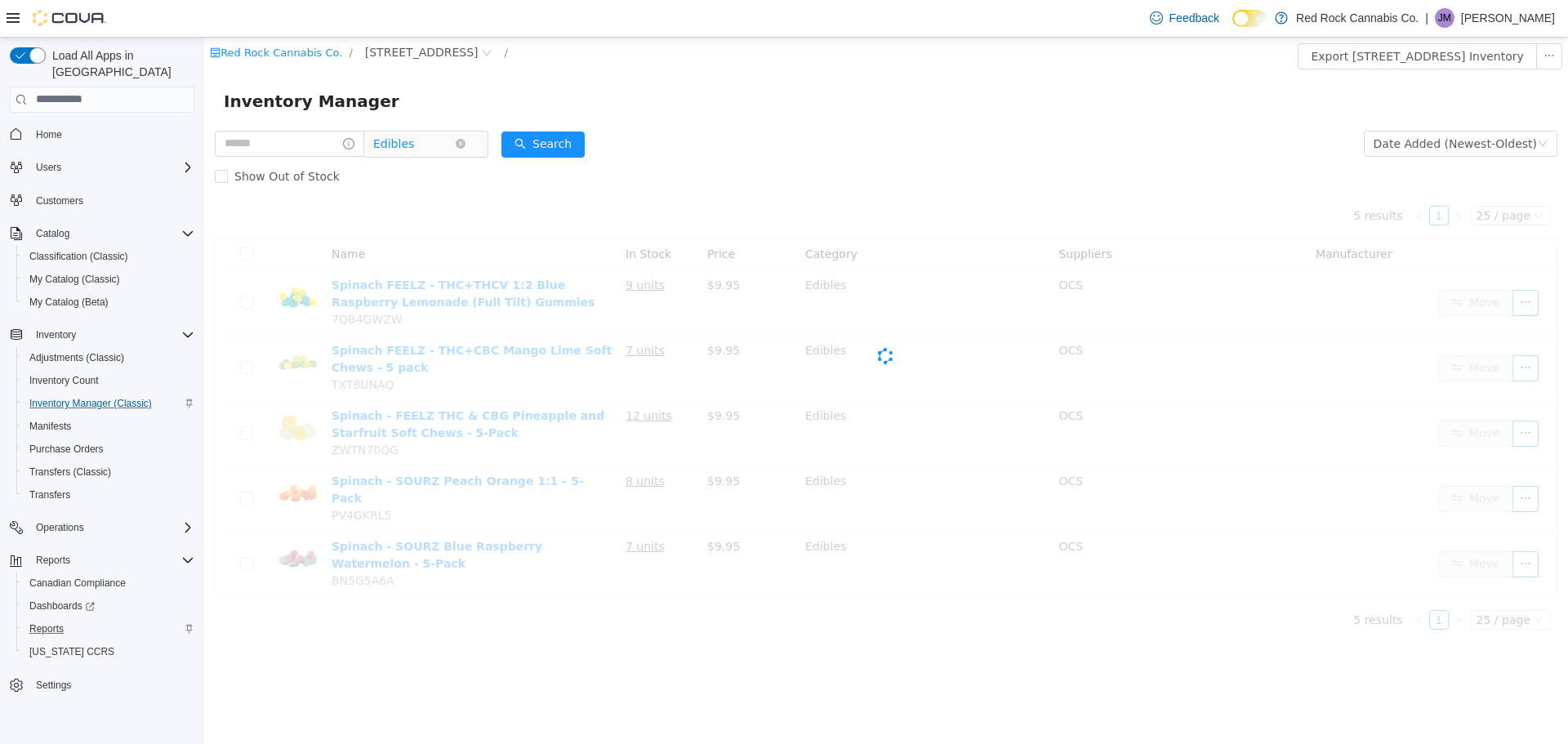
click at [441, 135] on span "Edibles" at bounding box center [414, 142] width 82 height 25
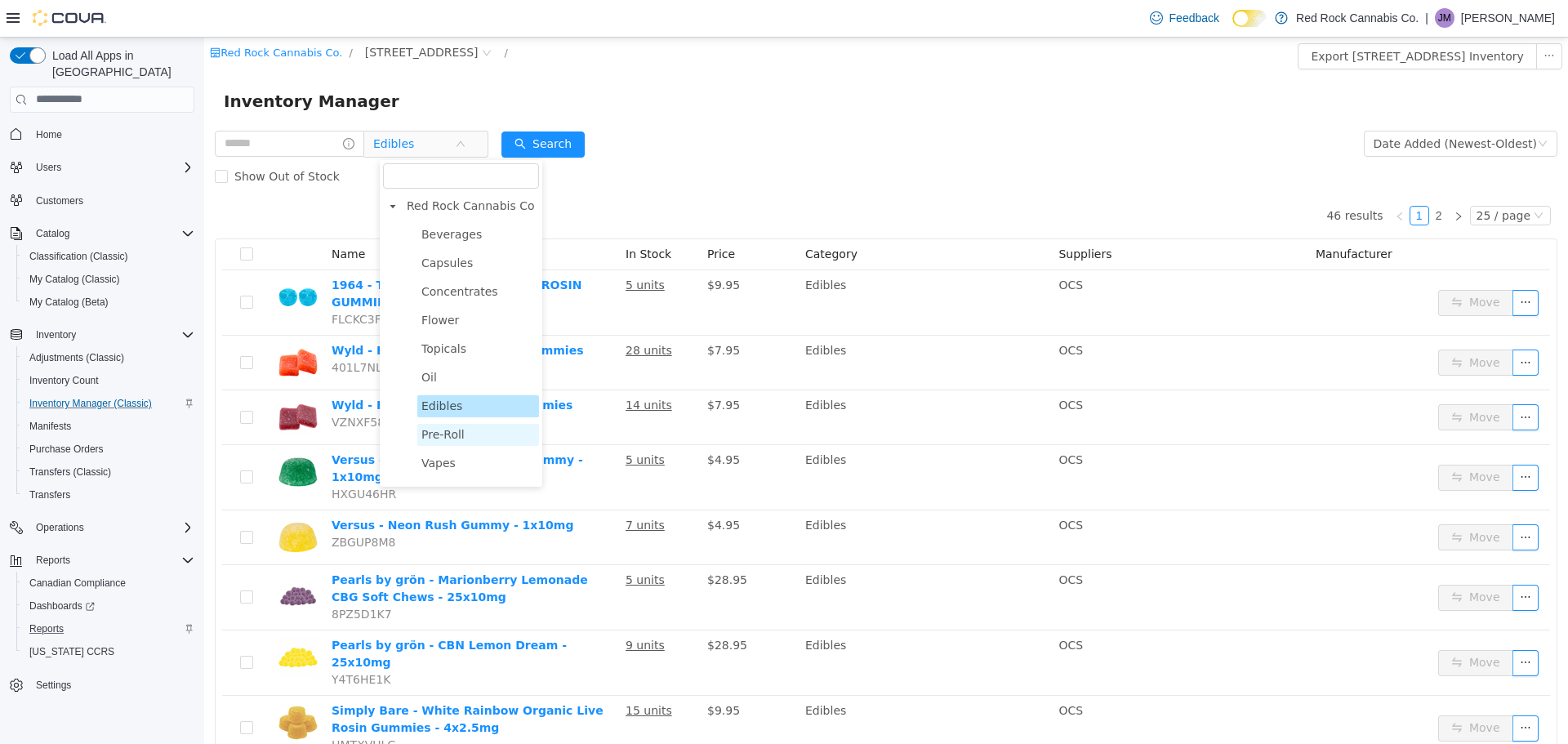
click at [468, 431] on span "Pre-Roll" at bounding box center [478, 434] width 121 height 22
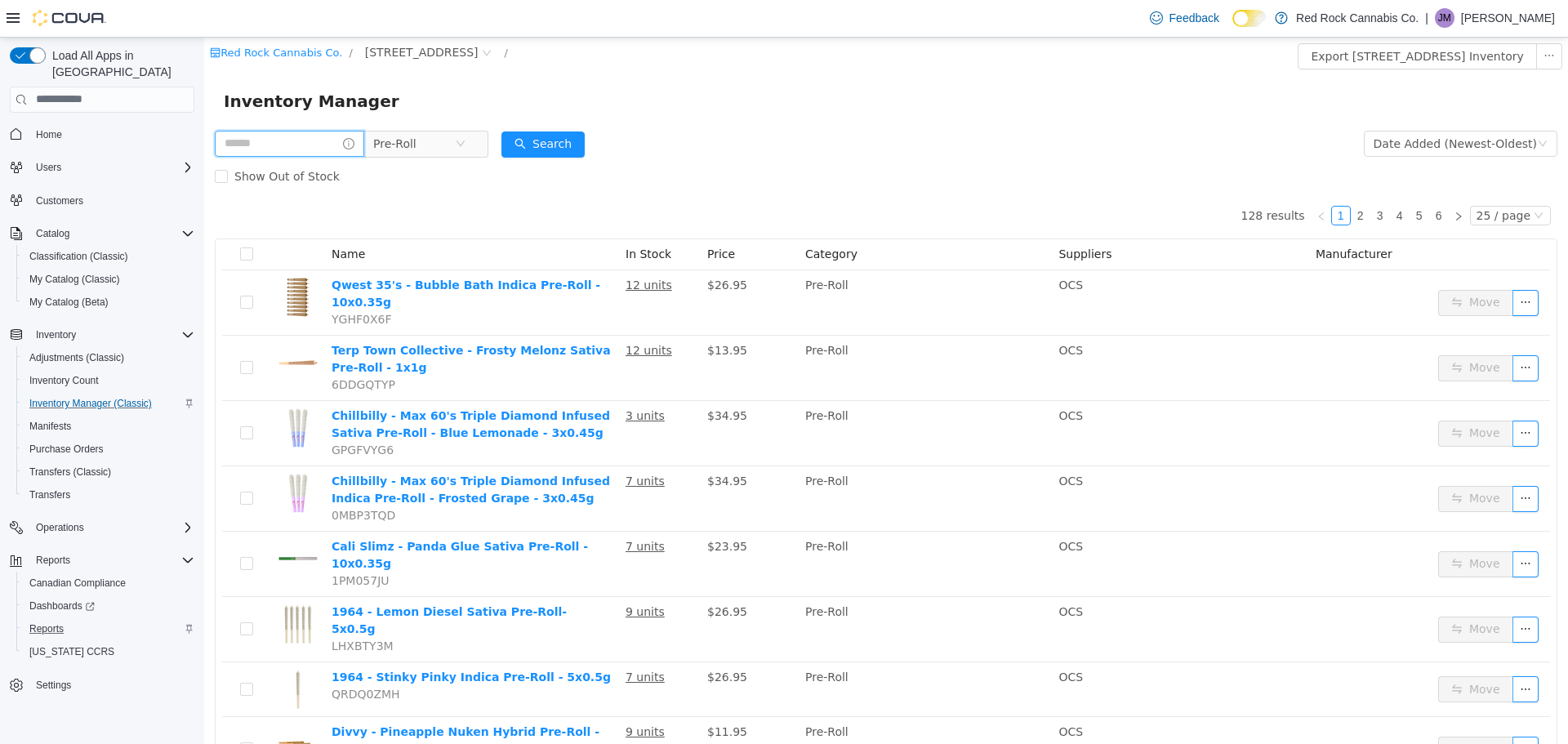
click at [268, 143] on input "text" at bounding box center [289, 143] width 149 height 26
type input "********"
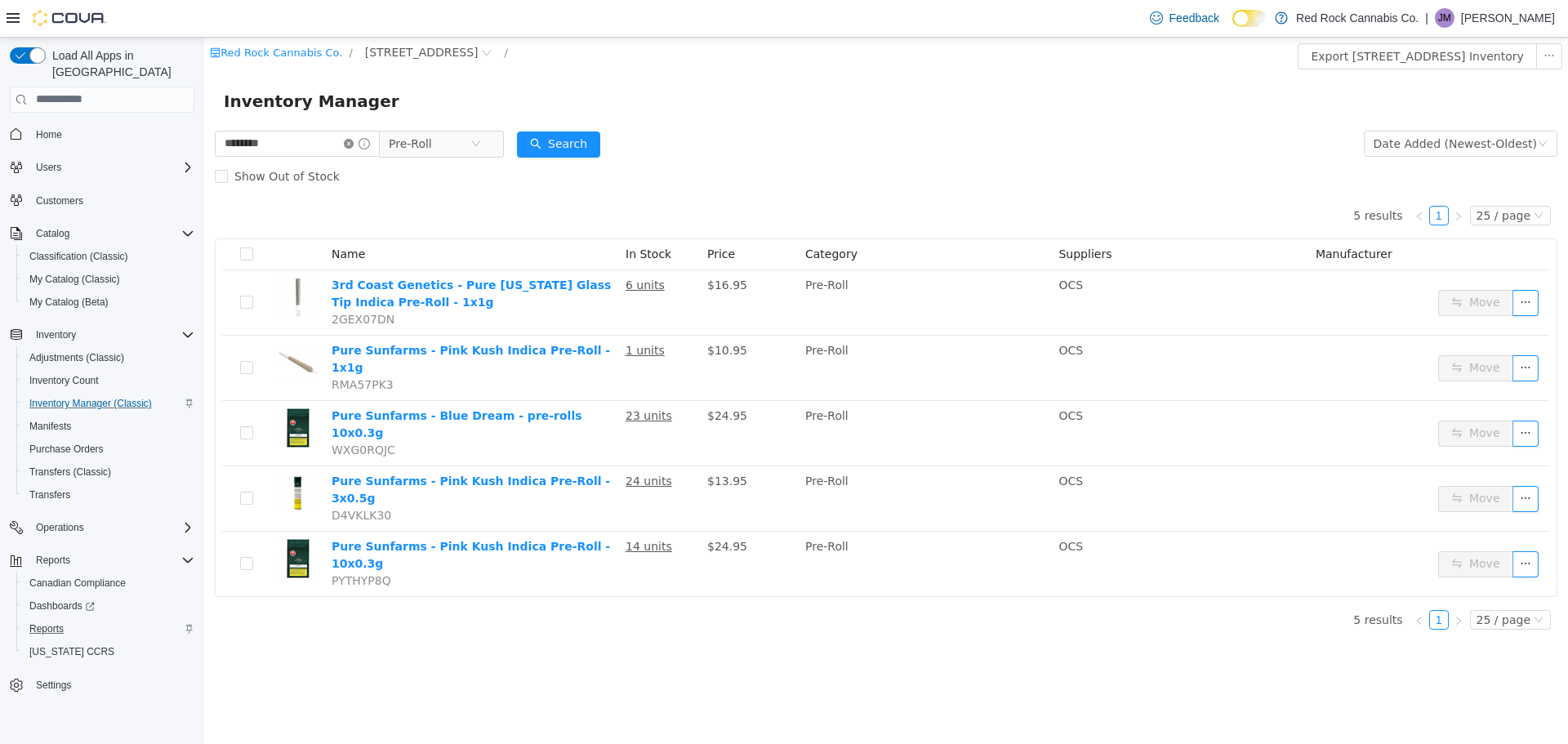
click at [354, 143] on icon "icon: close-circle" at bounding box center [349, 143] width 10 height 10
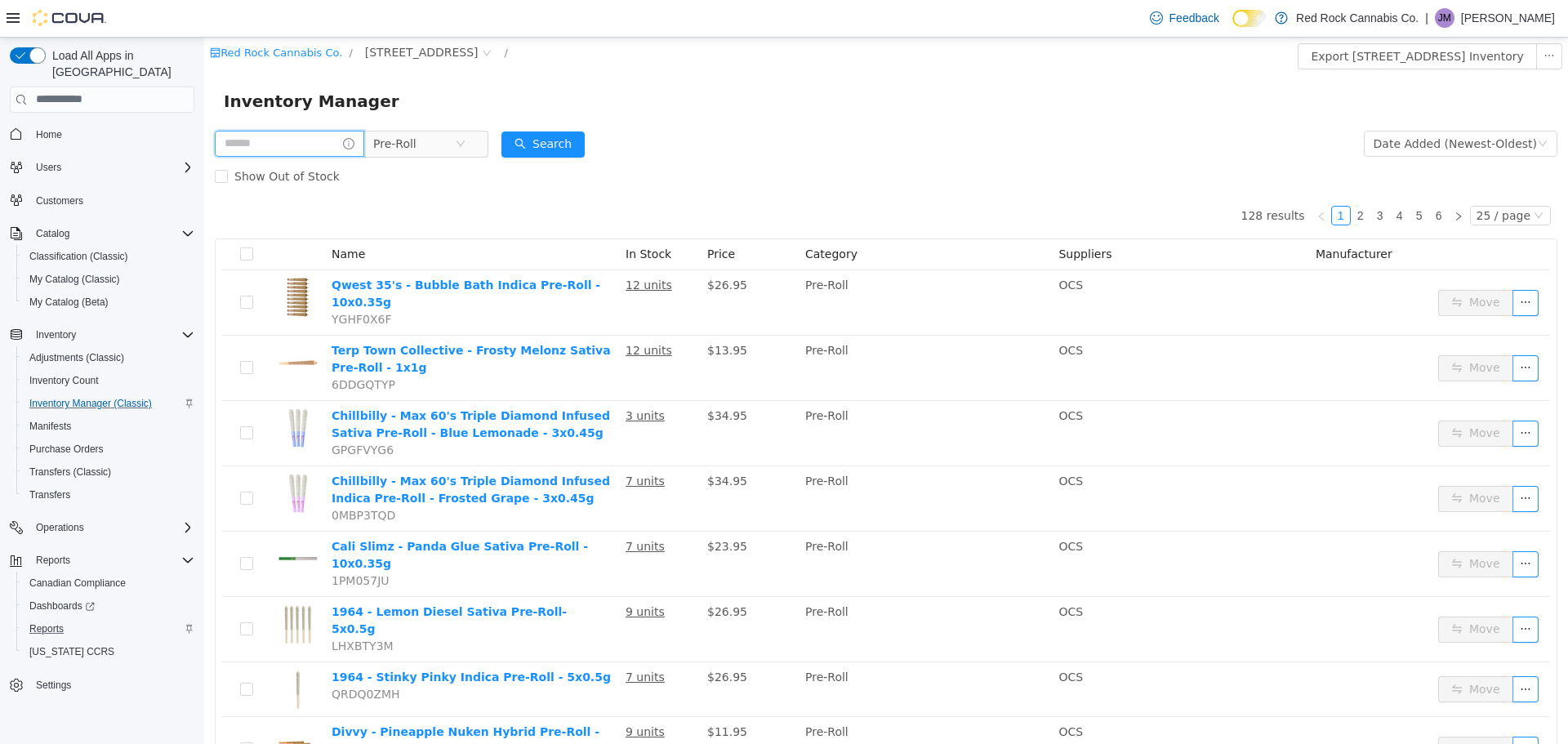
click at [273, 132] on input "text" at bounding box center [289, 143] width 149 height 26
type input "******"
